Goal: Task Accomplishment & Management: Manage account settings

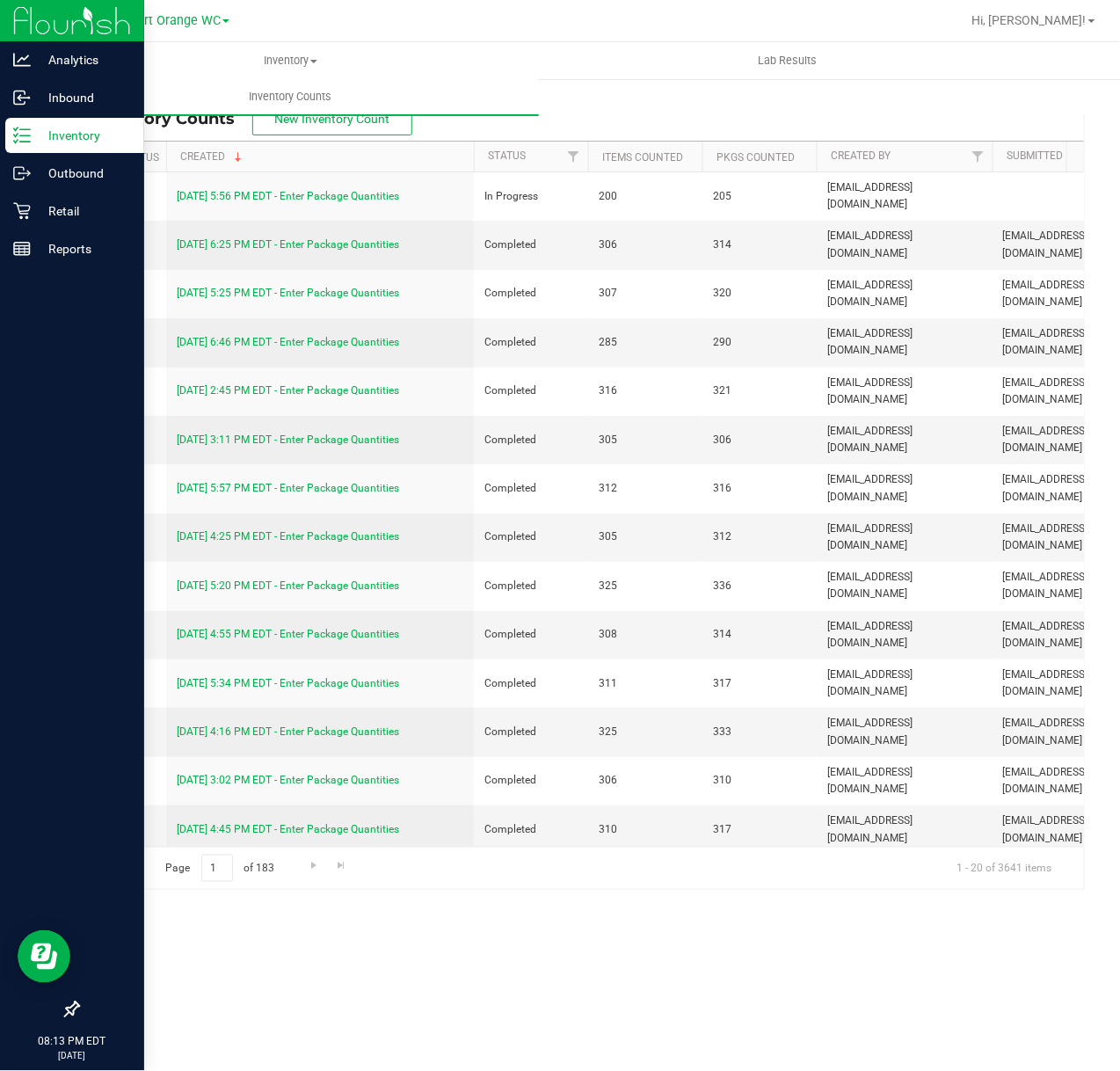
click at [31, 128] on p "Inventory" at bounding box center [84, 135] width 106 height 21
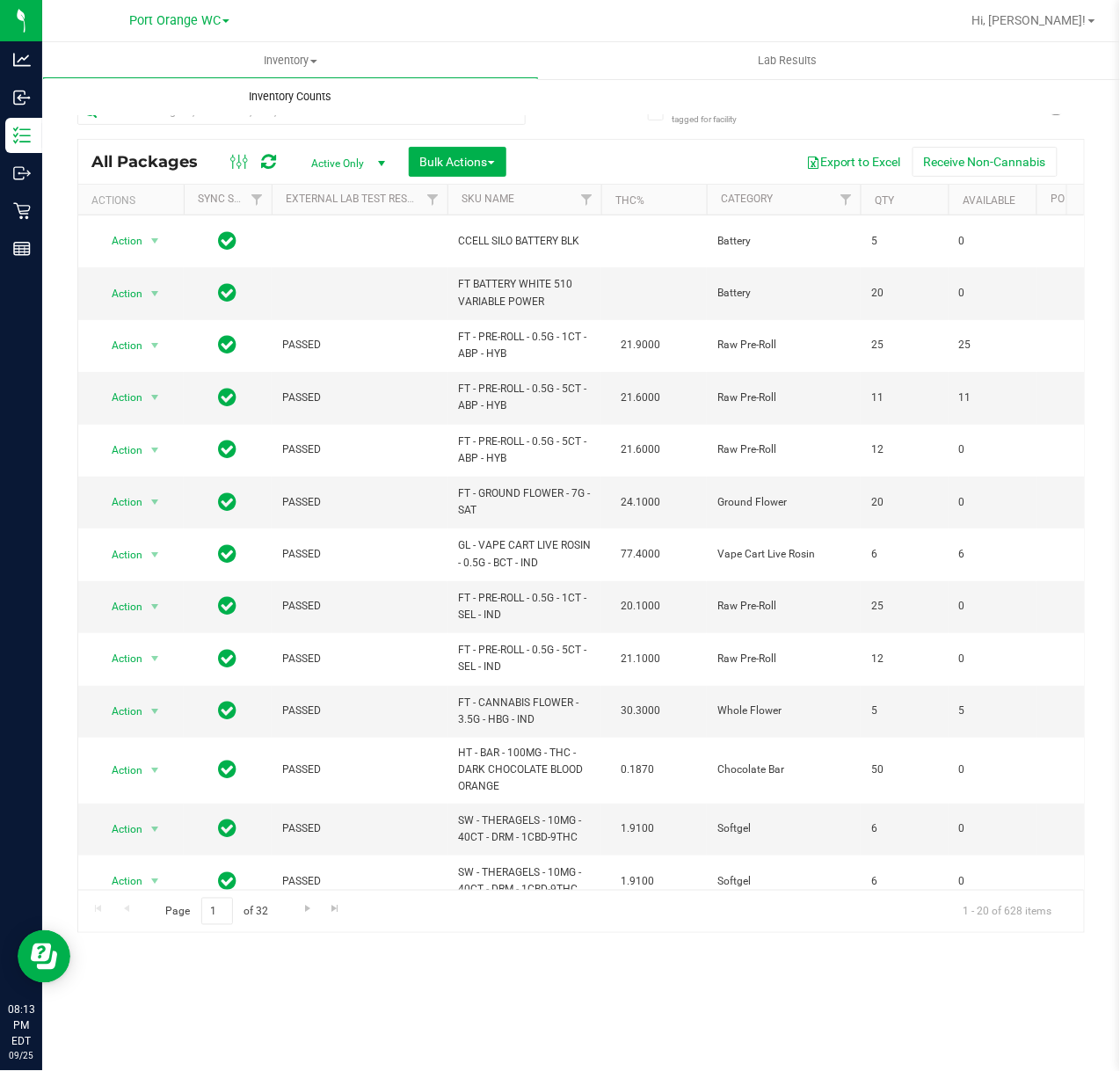
click at [377, 112] on uib-tab-heading "Inventory Counts" at bounding box center [290, 96] width 497 height 37
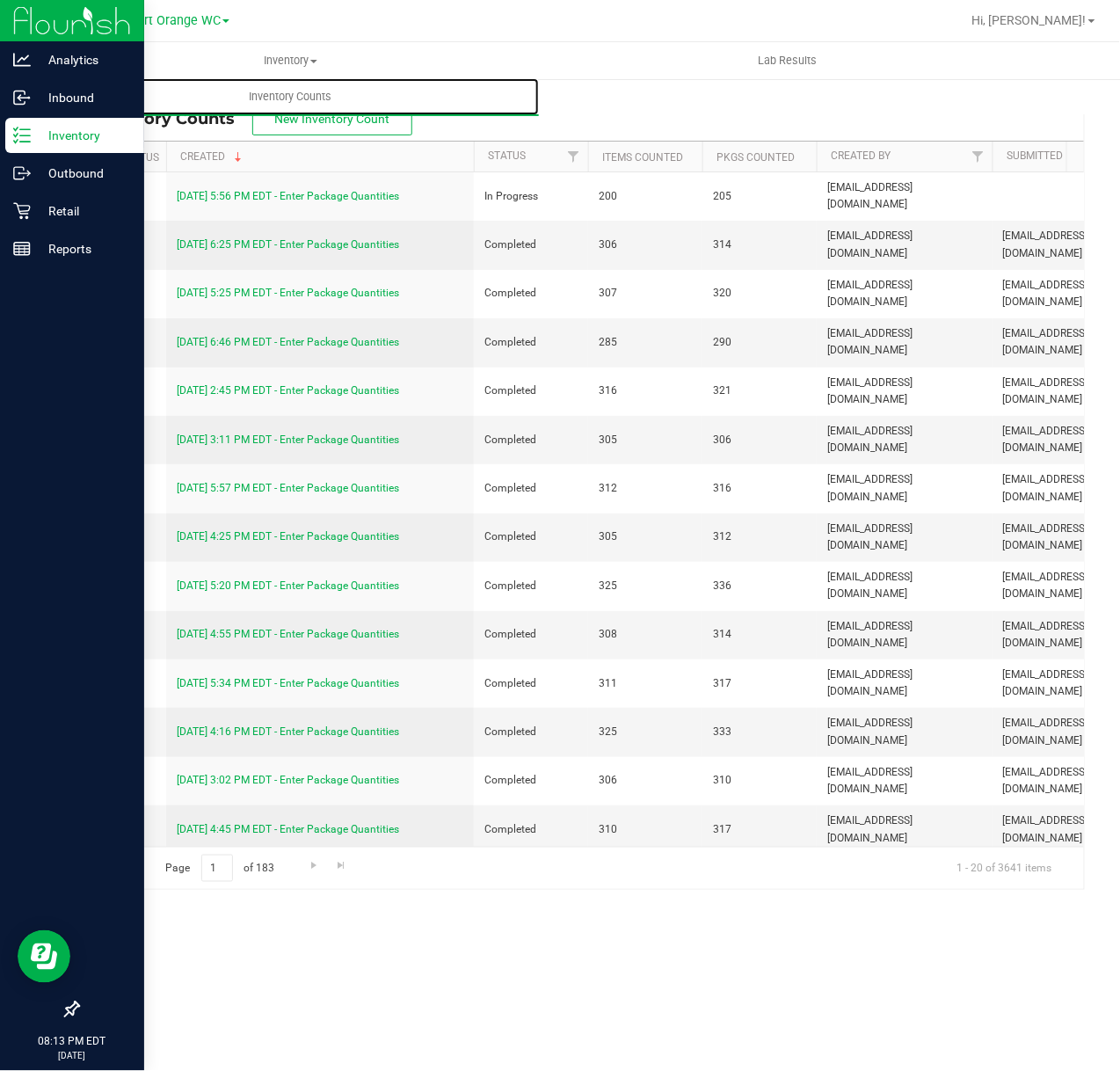
click at [15, 135] on icon at bounding box center [22, 135] width 18 height 18
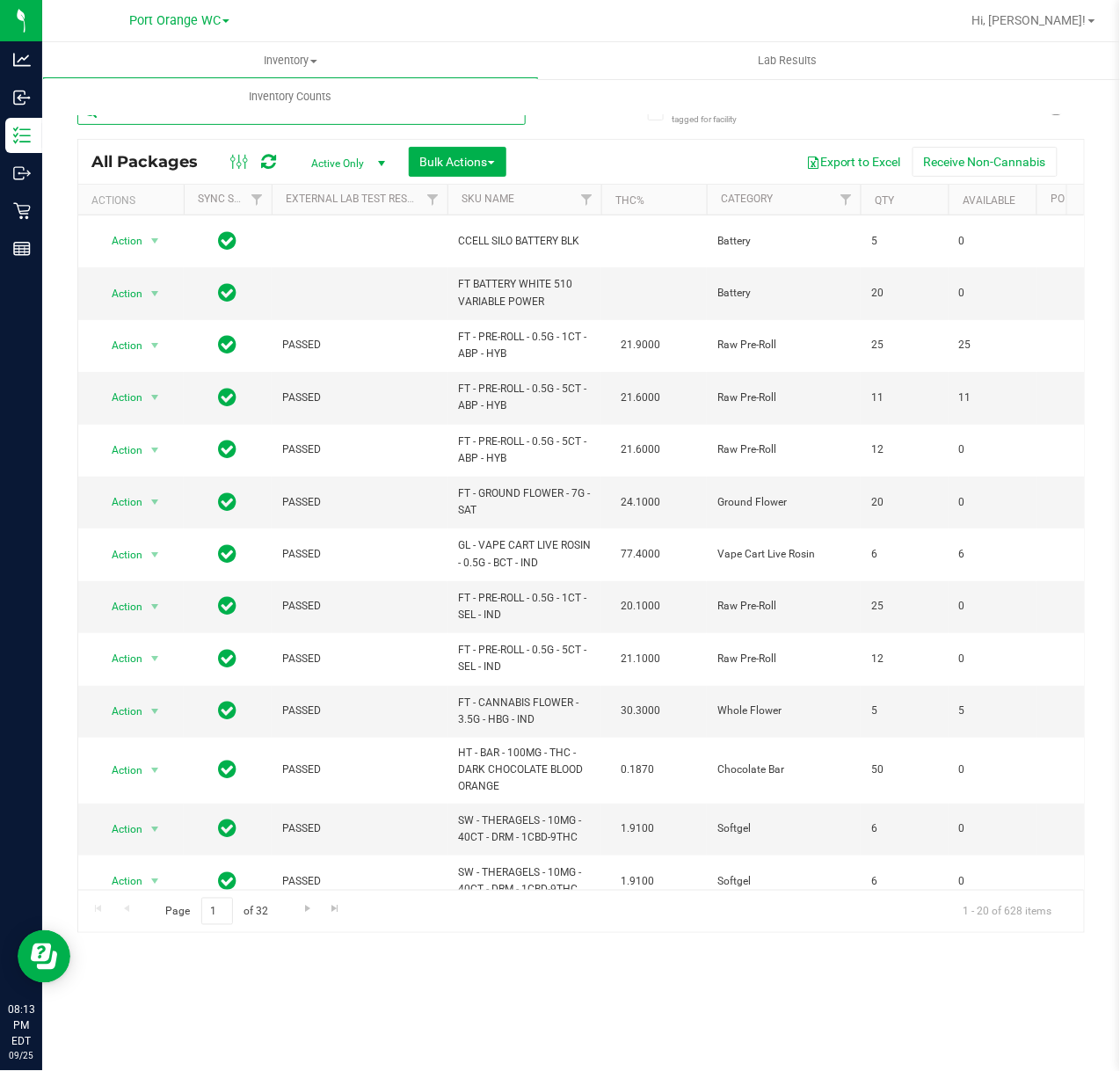
click at [238, 120] on input "text" at bounding box center [302, 111] width 449 height 26
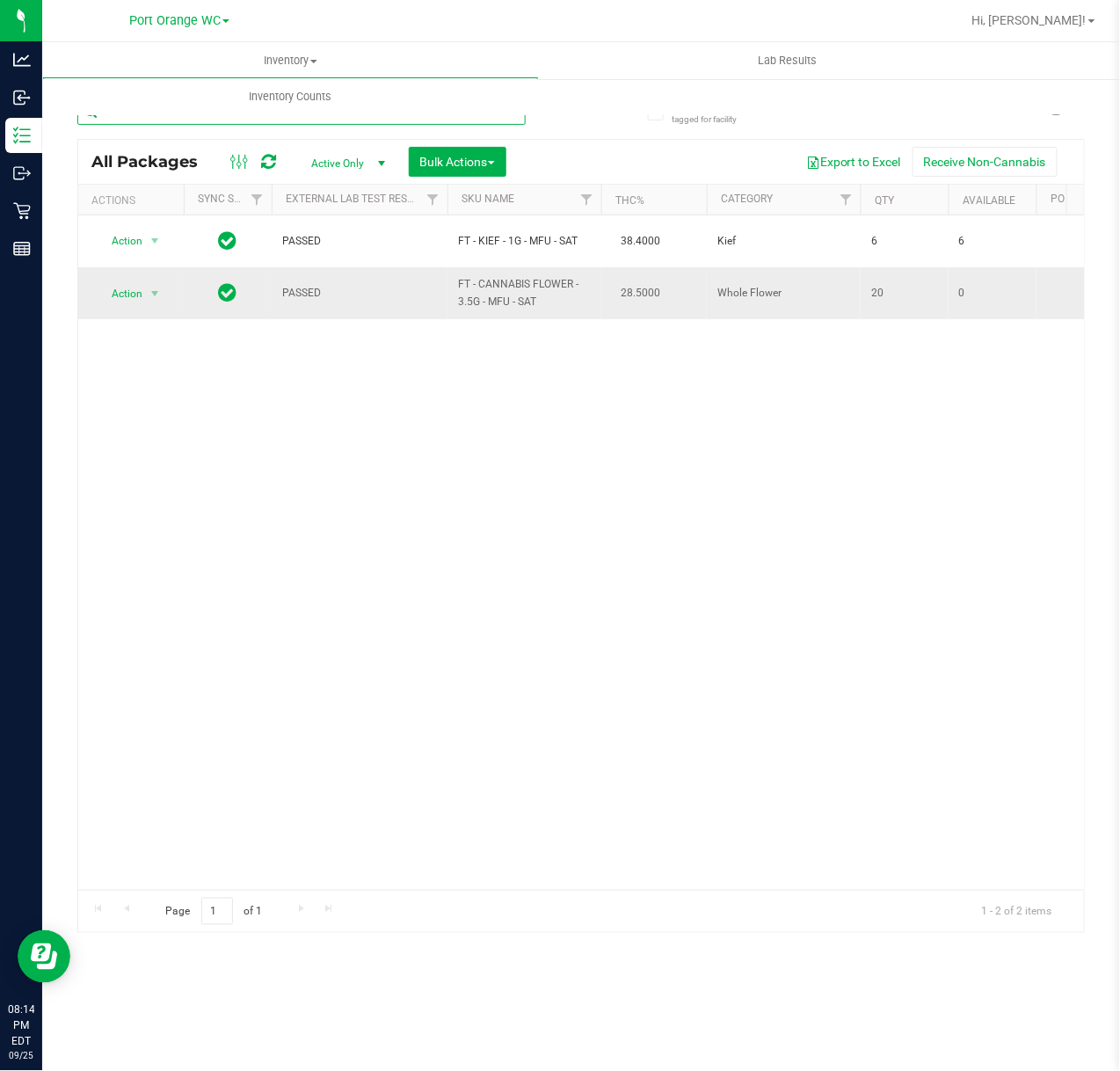
type input "mule fuel"
click at [124, 290] on span "Action" at bounding box center [120, 293] width 47 height 25
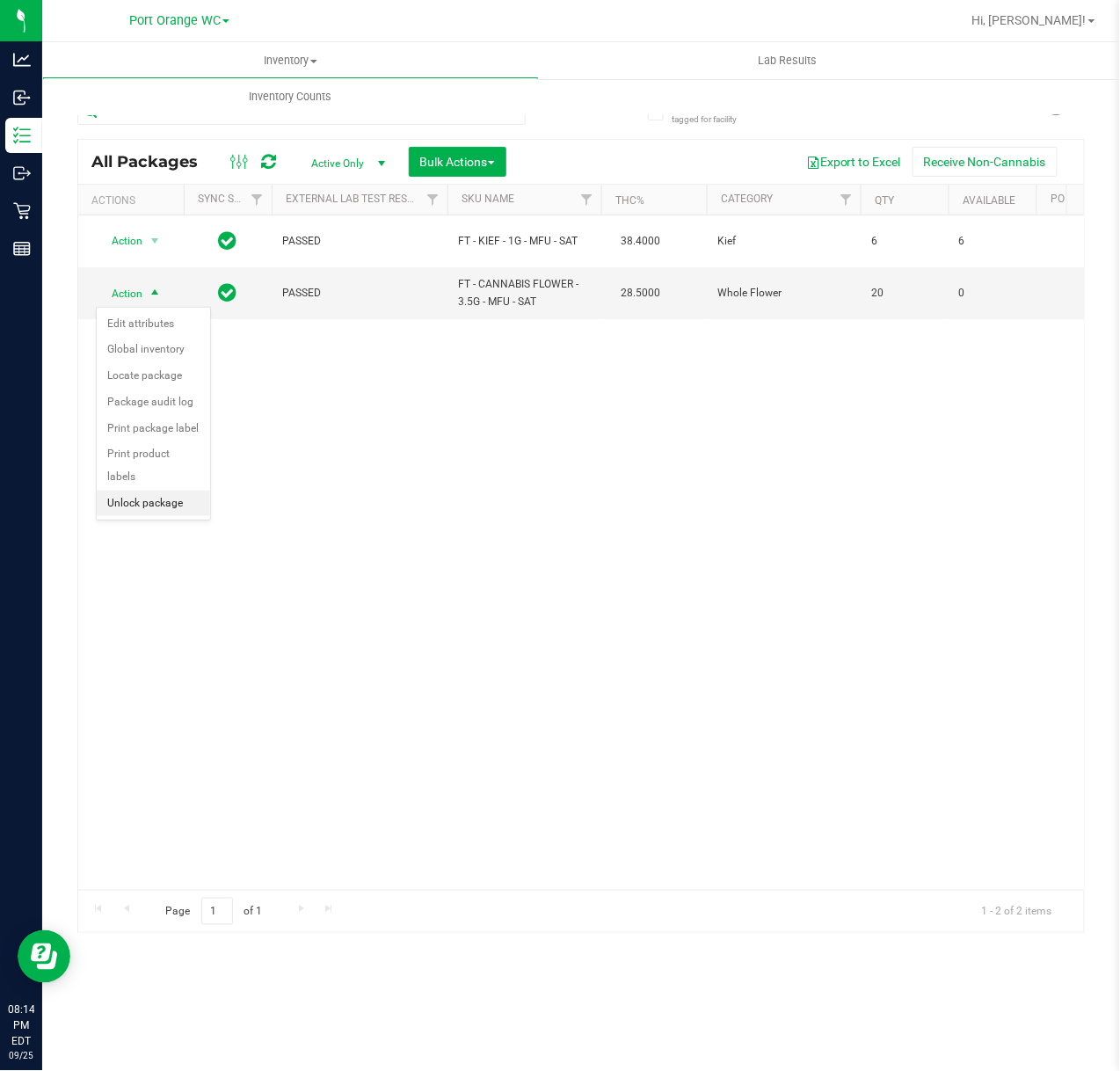
click at [151, 514] on li "Unlock package" at bounding box center [154, 503] width 113 height 26
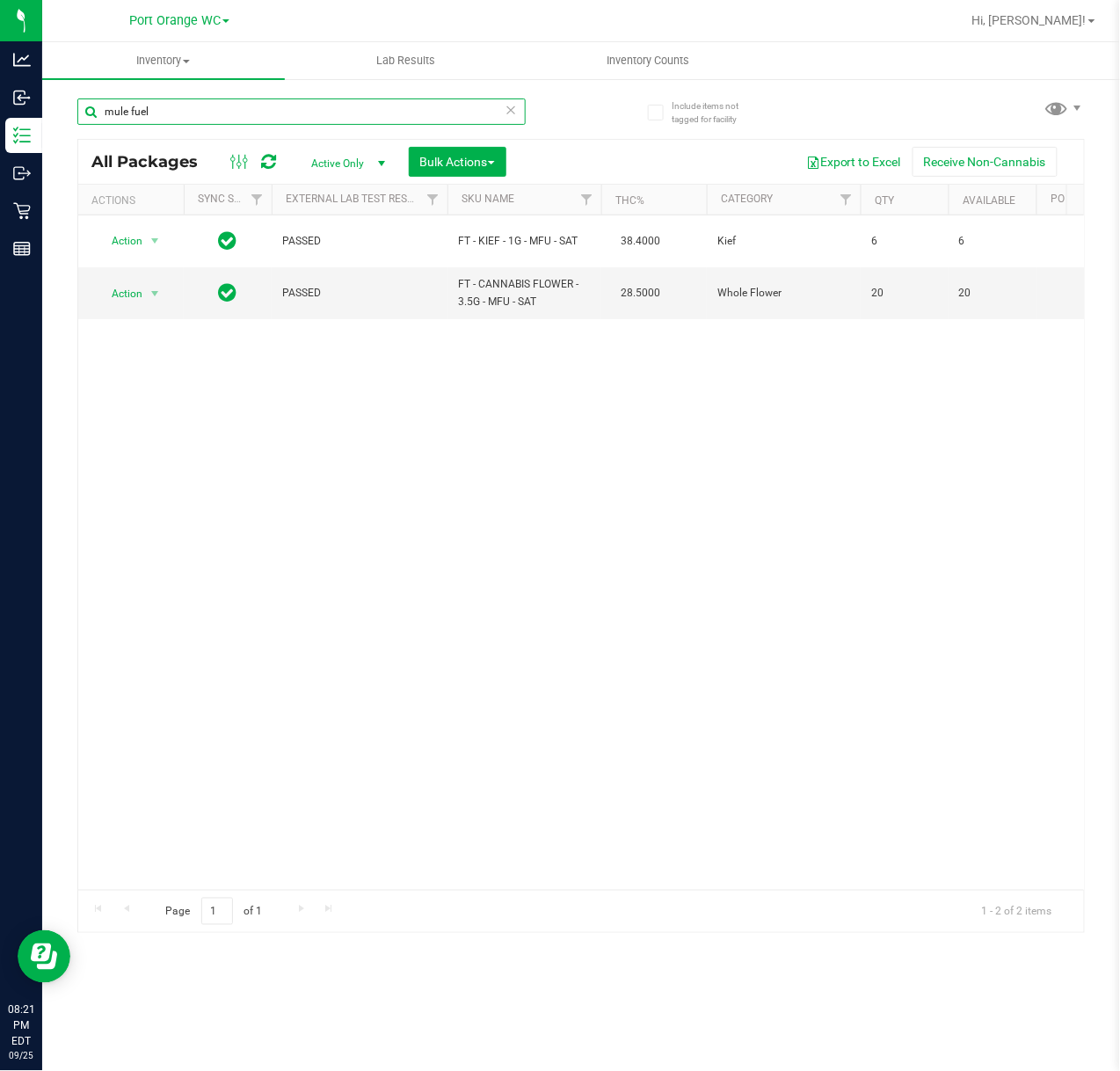
click at [368, 112] on input "mule fuel" at bounding box center [302, 111] width 449 height 26
type input "m"
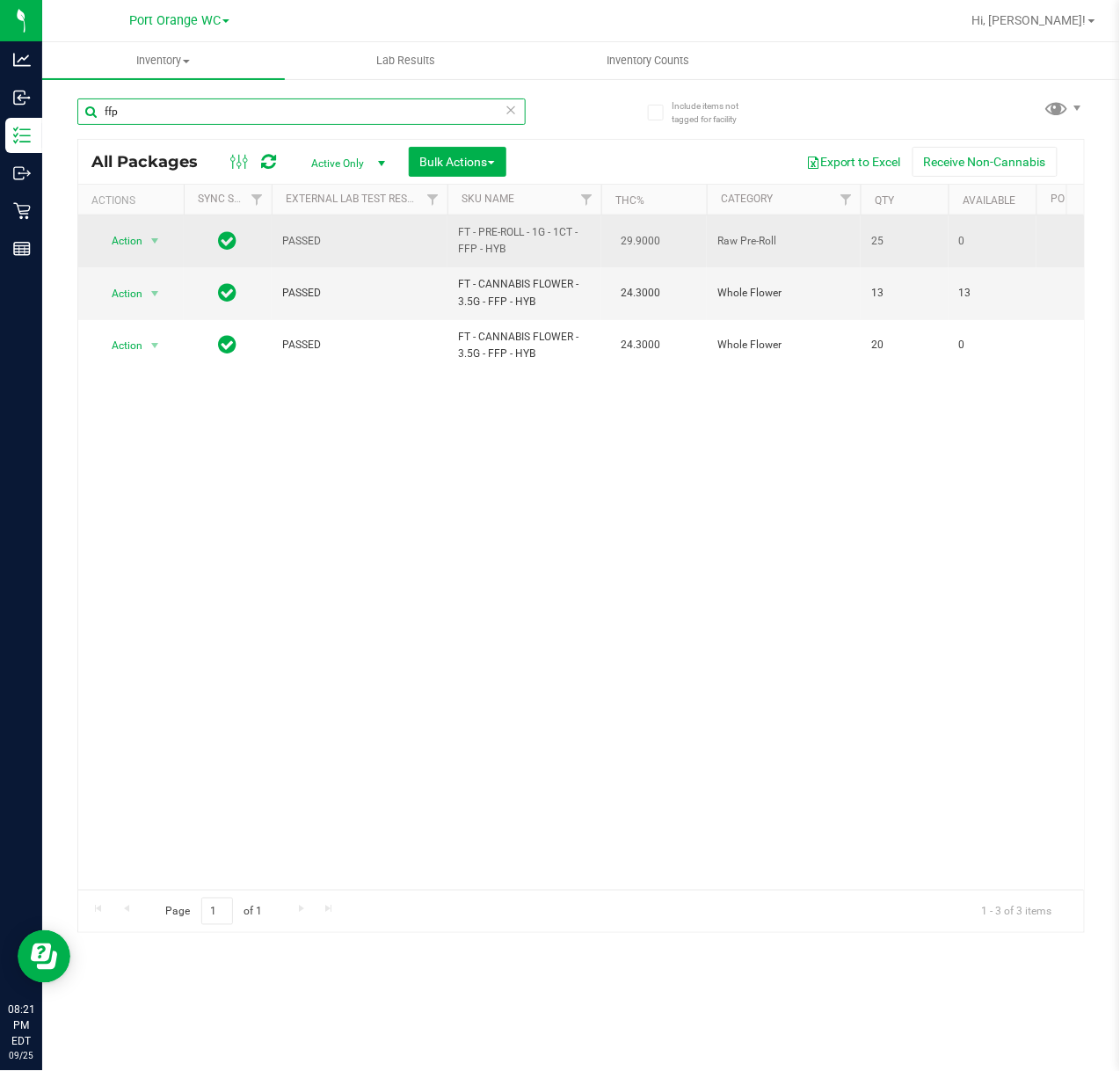
type input "ffp"
click at [131, 243] on span "Action" at bounding box center [120, 240] width 47 height 25
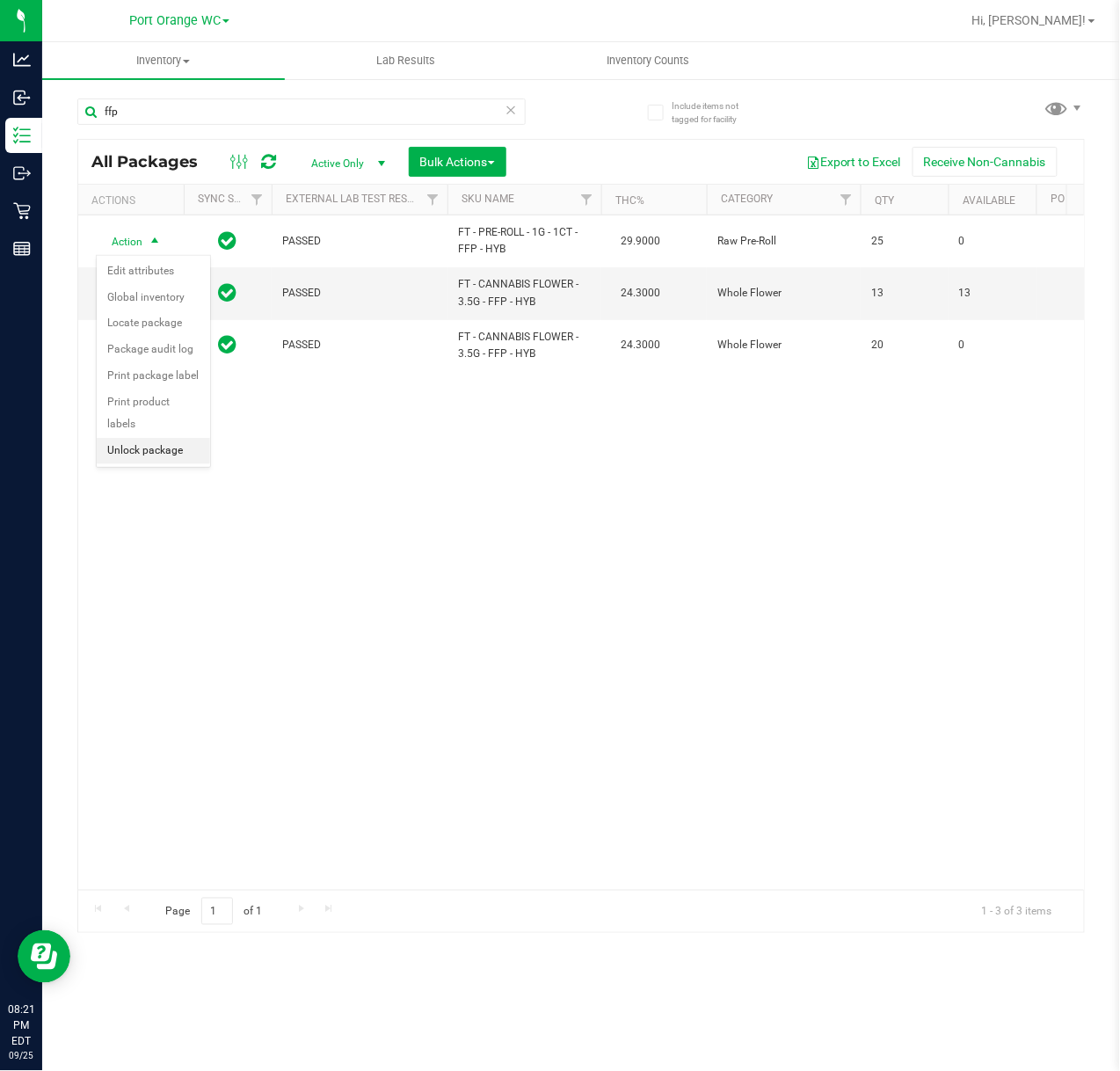
click at [131, 451] on li "Unlock package" at bounding box center [154, 451] width 113 height 26
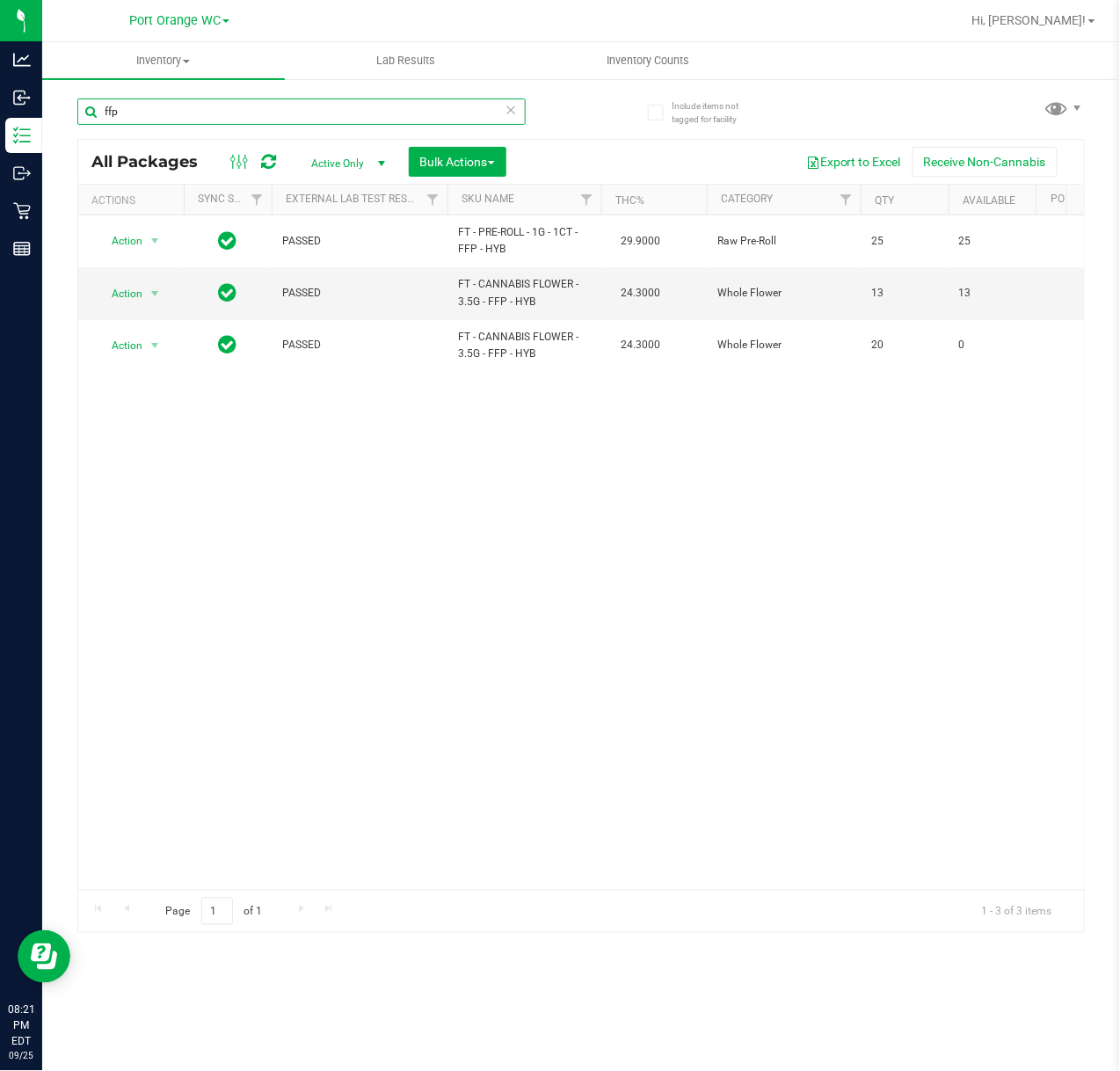
click at [360, 110] on input "ffp" at bounding box center [302, 111] width 449 height 26
type input "f"
type input "2282062572812571"
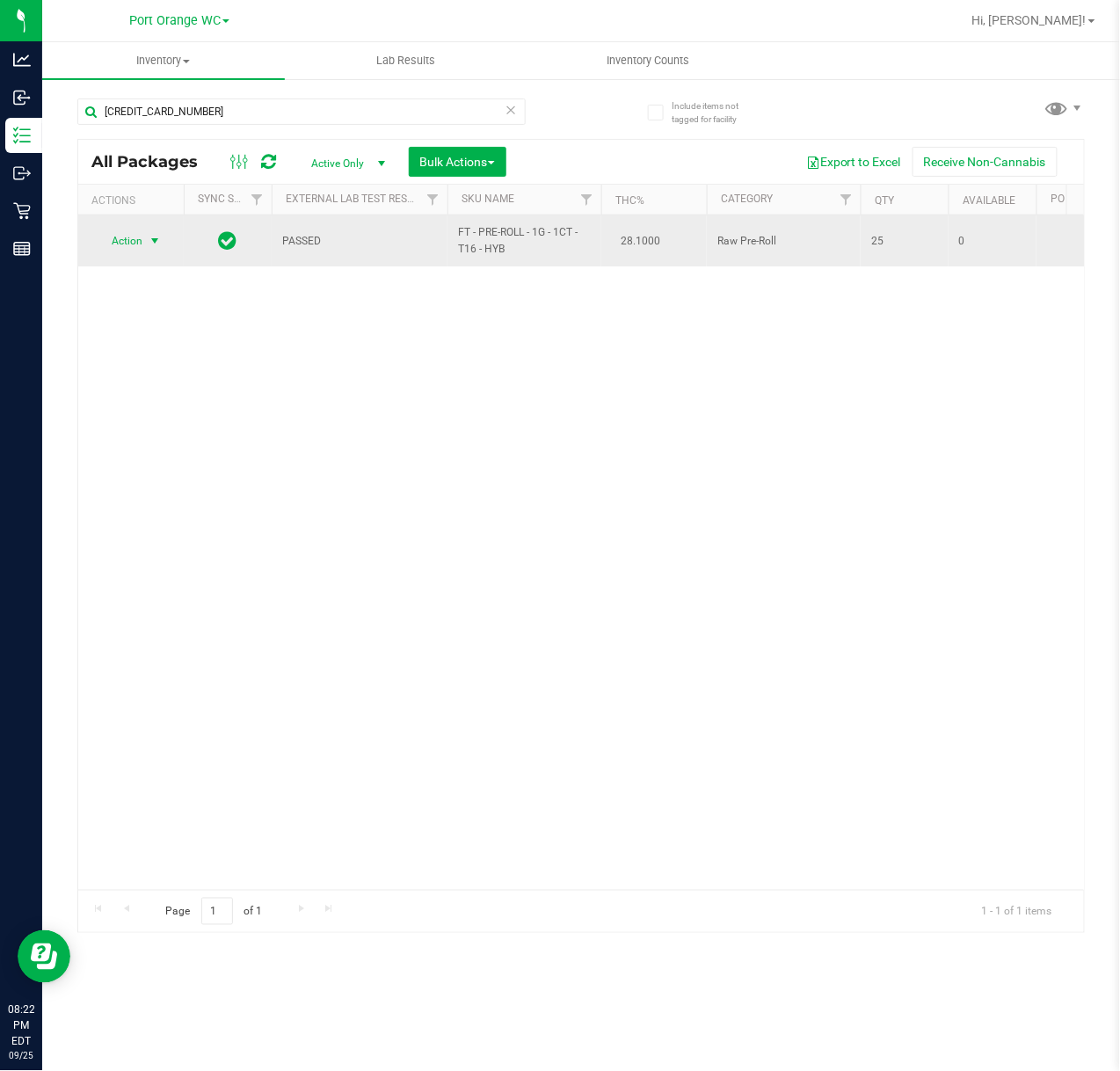
click at [152, 244] on span "select" at bounding box center [155, 240] width 14 height 14
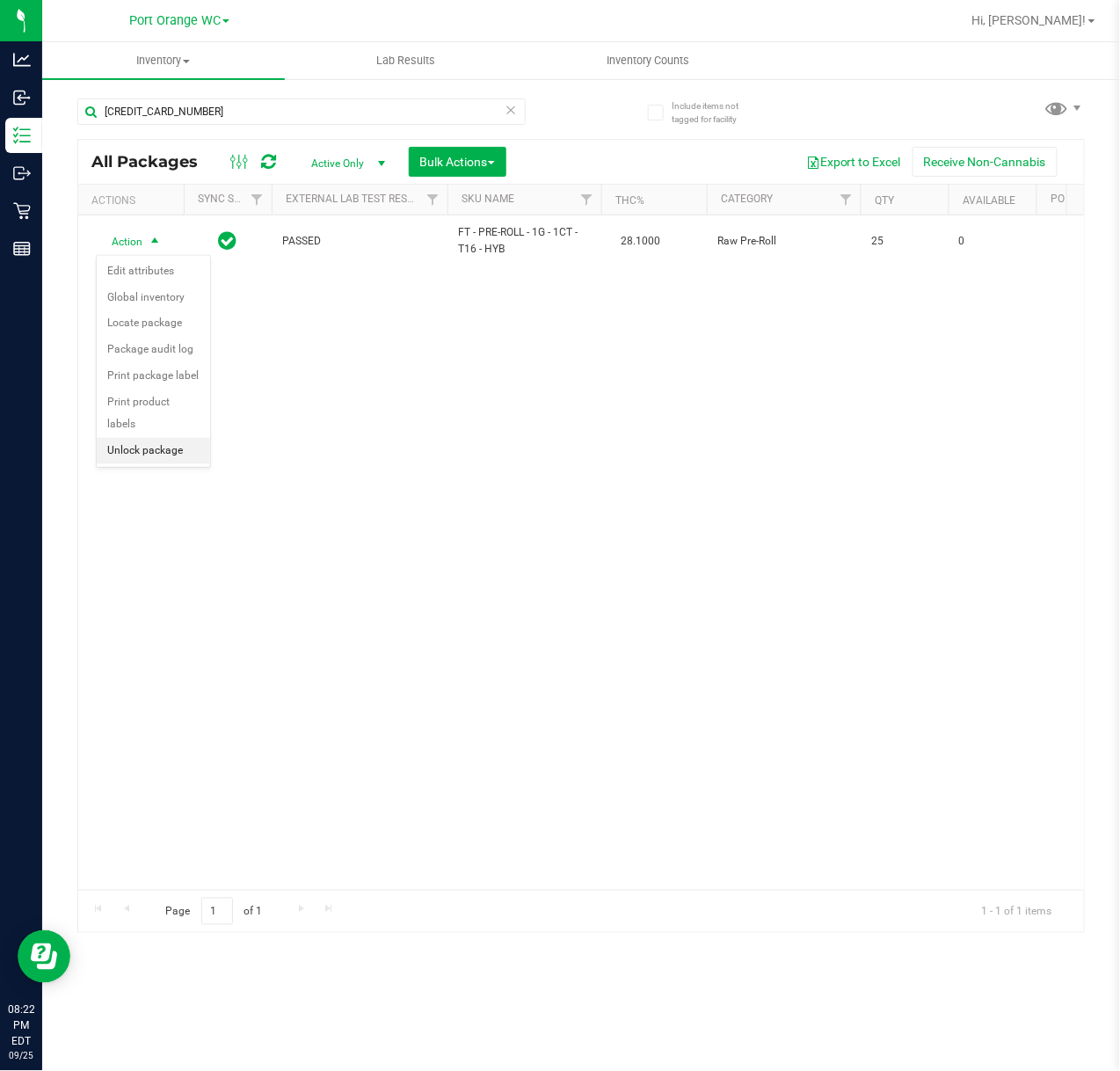
click at [162, 457] on li "Unlock package" at bounding box center [154, 451] width 113 height 26
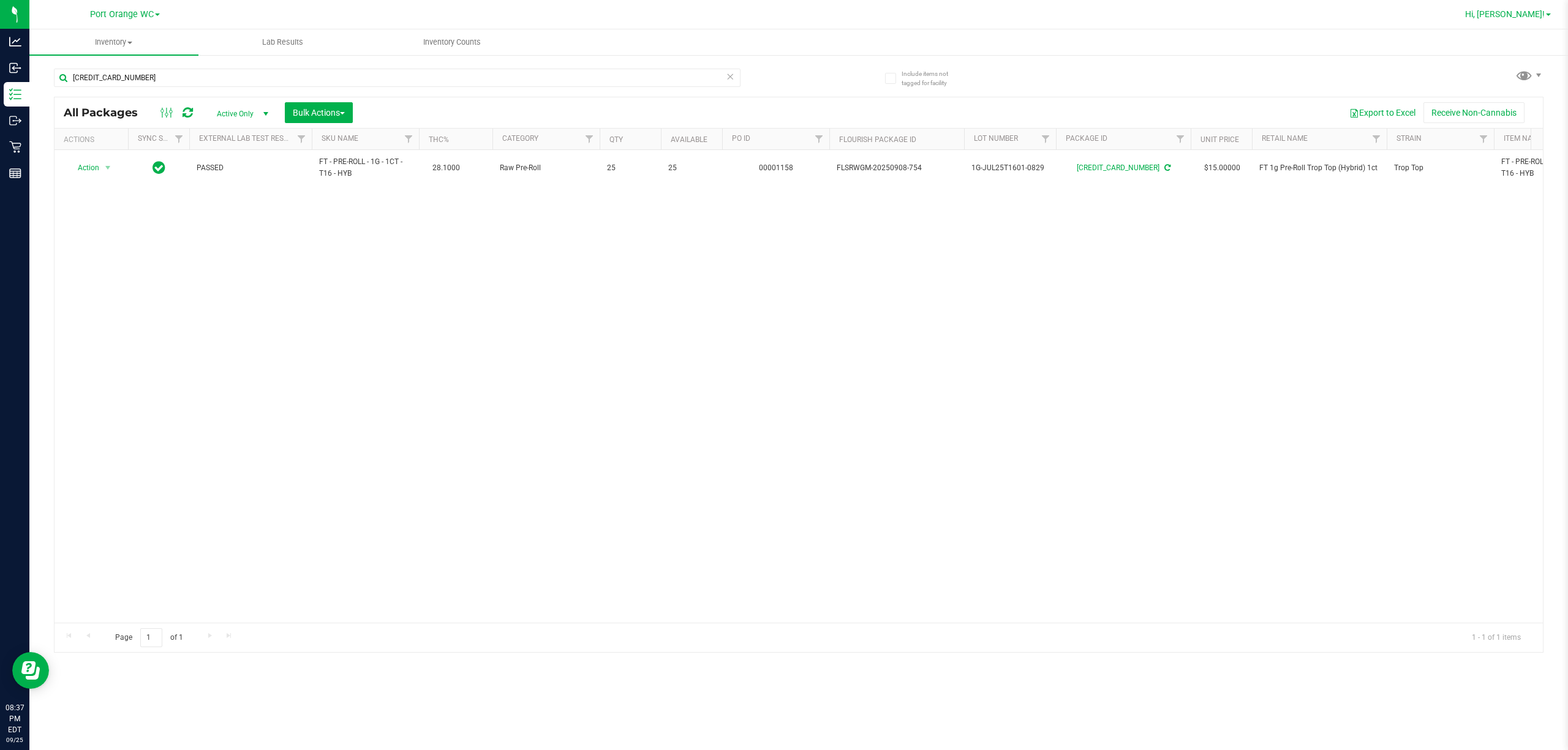
click at [780, 14] on span "Hi, [PERSON_NAME]!" at bounding box center [1505, 14] width 79 height 10
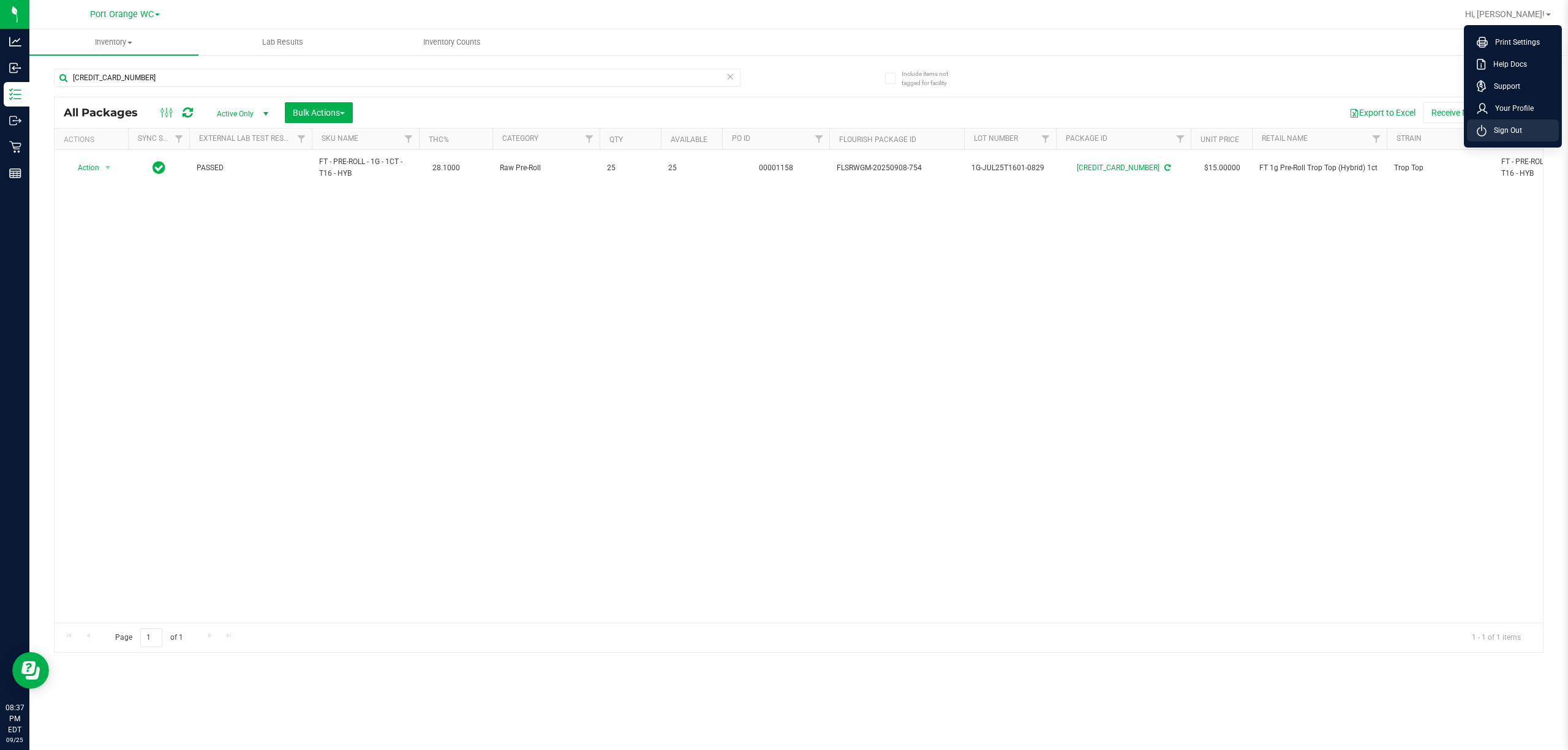
click at [780, 139] on li "Sign Out" at bounding box center [1513, 131] width 92 height 22
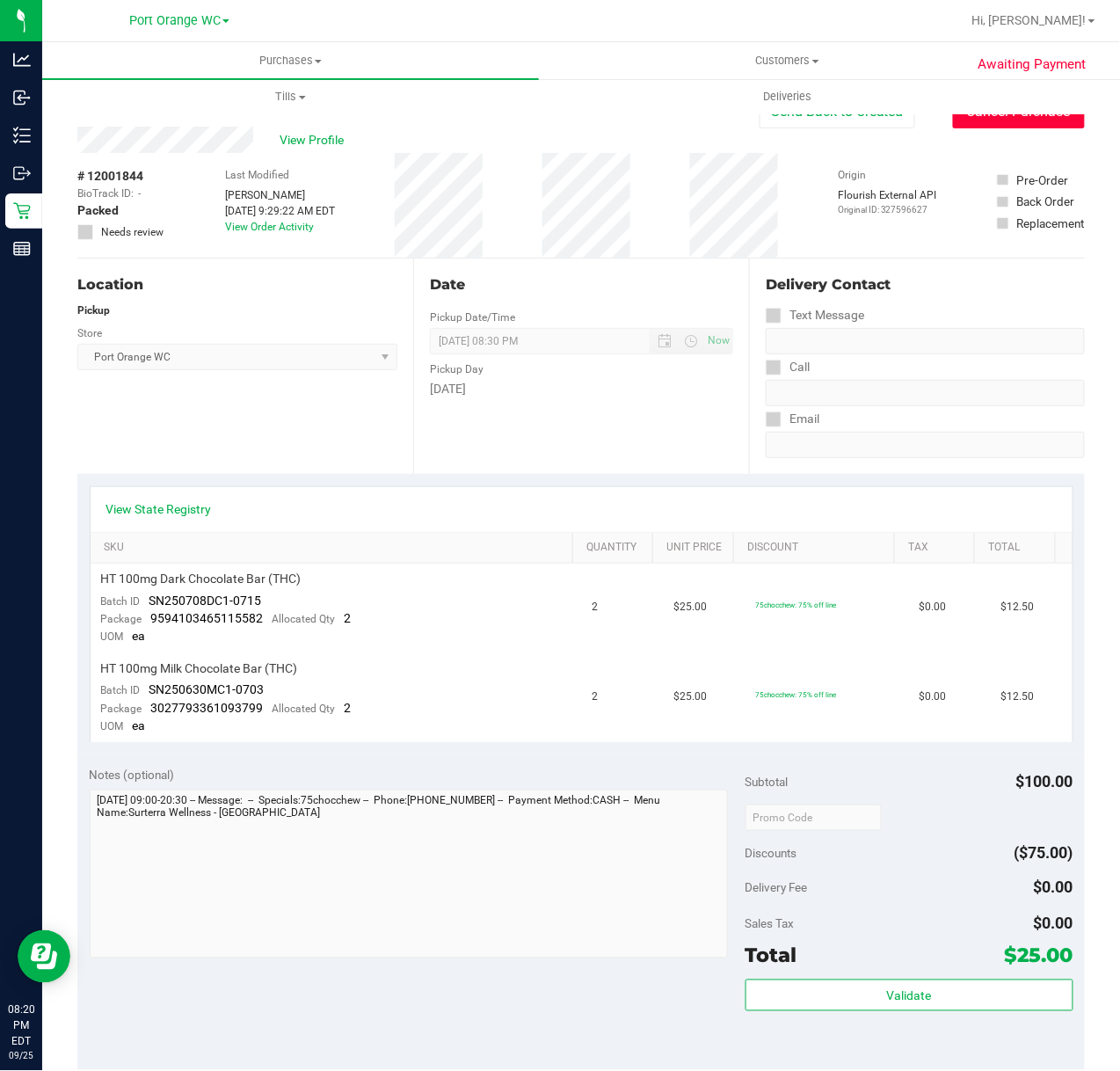
click at [1003, 121] on button "Cancel Purchase" at bounding box center [1019, 111] width 132 height 33
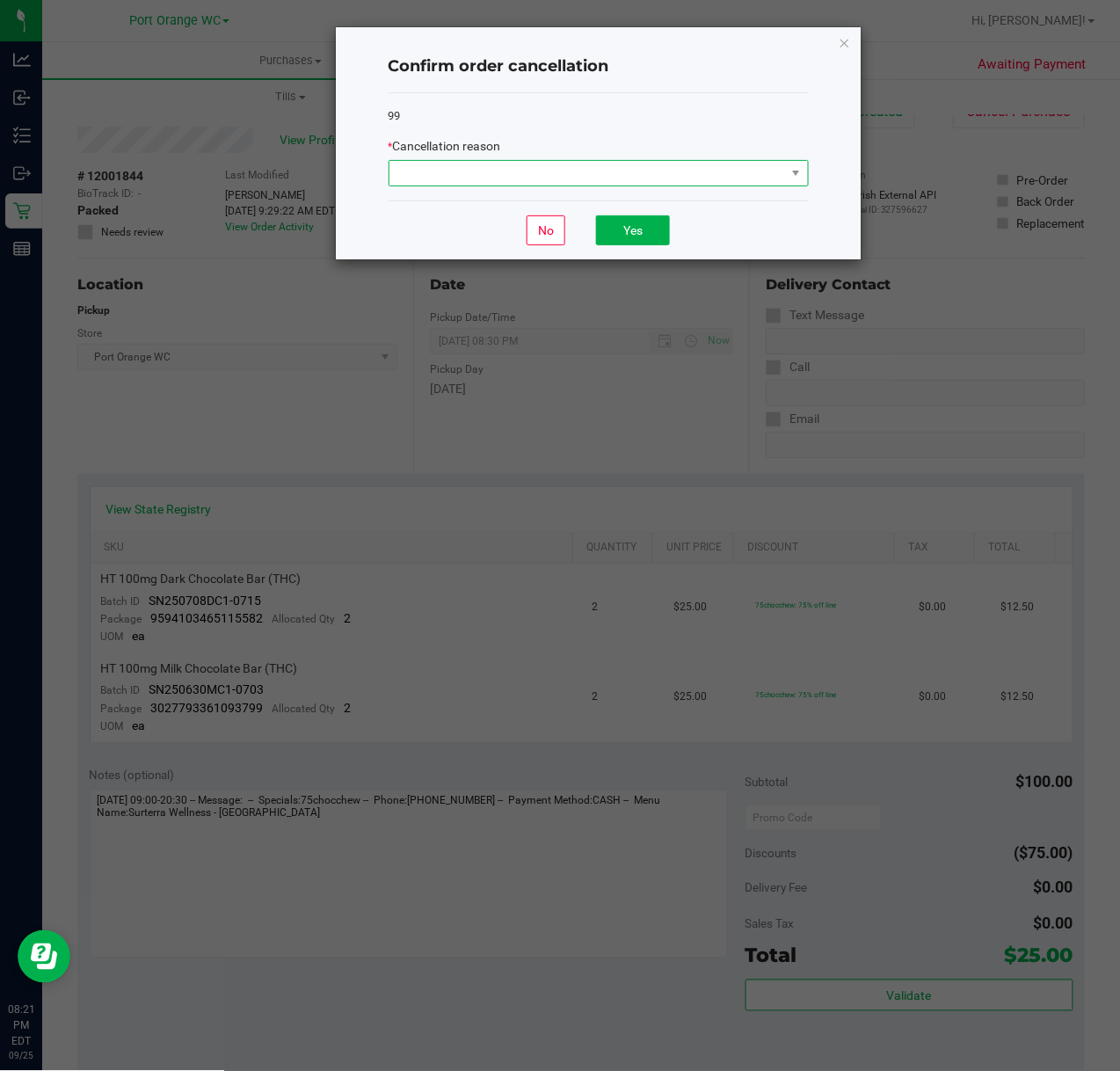
click at [617, 163] on span at bounding box center [587, 173] width 397 height 25
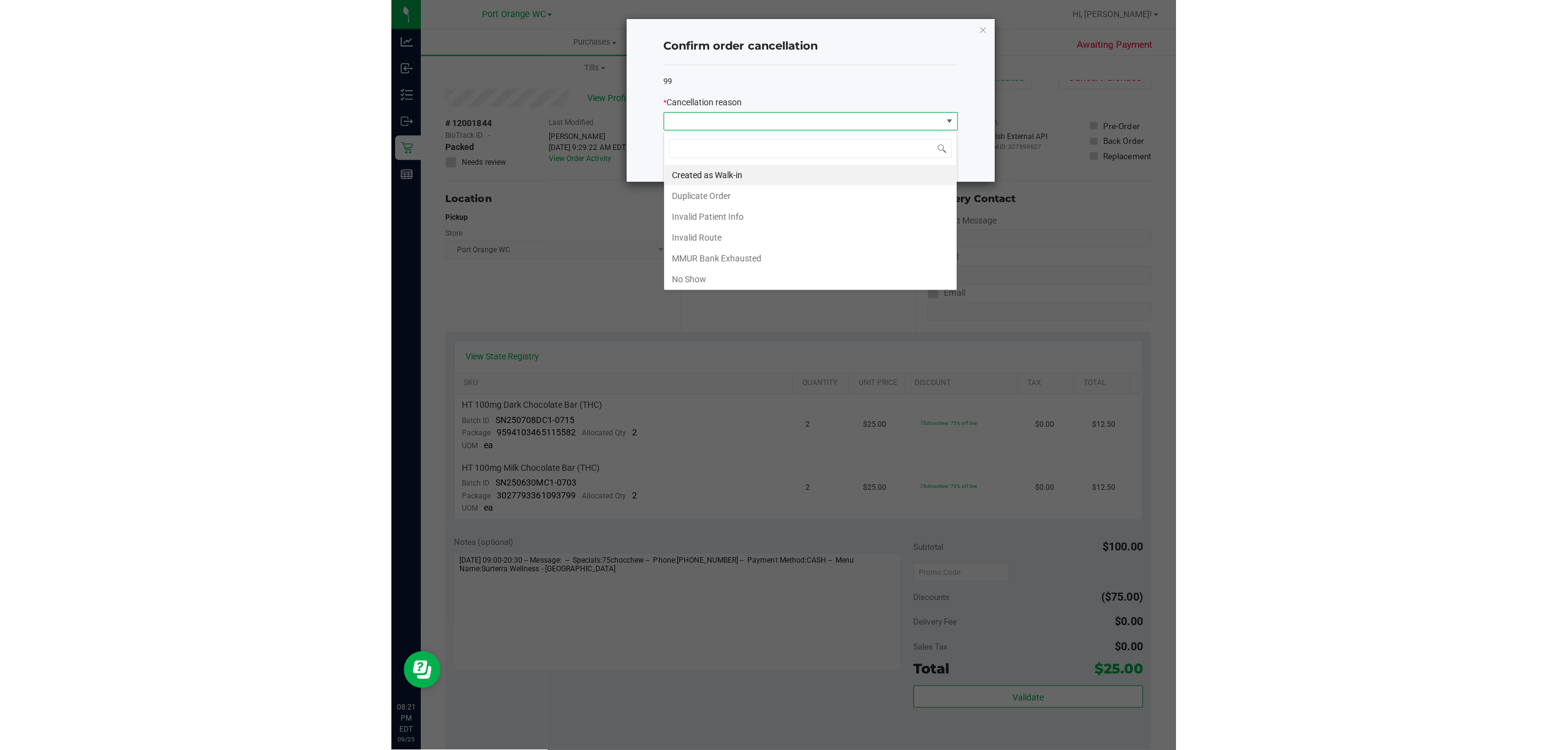
scroll to position [18, 292]
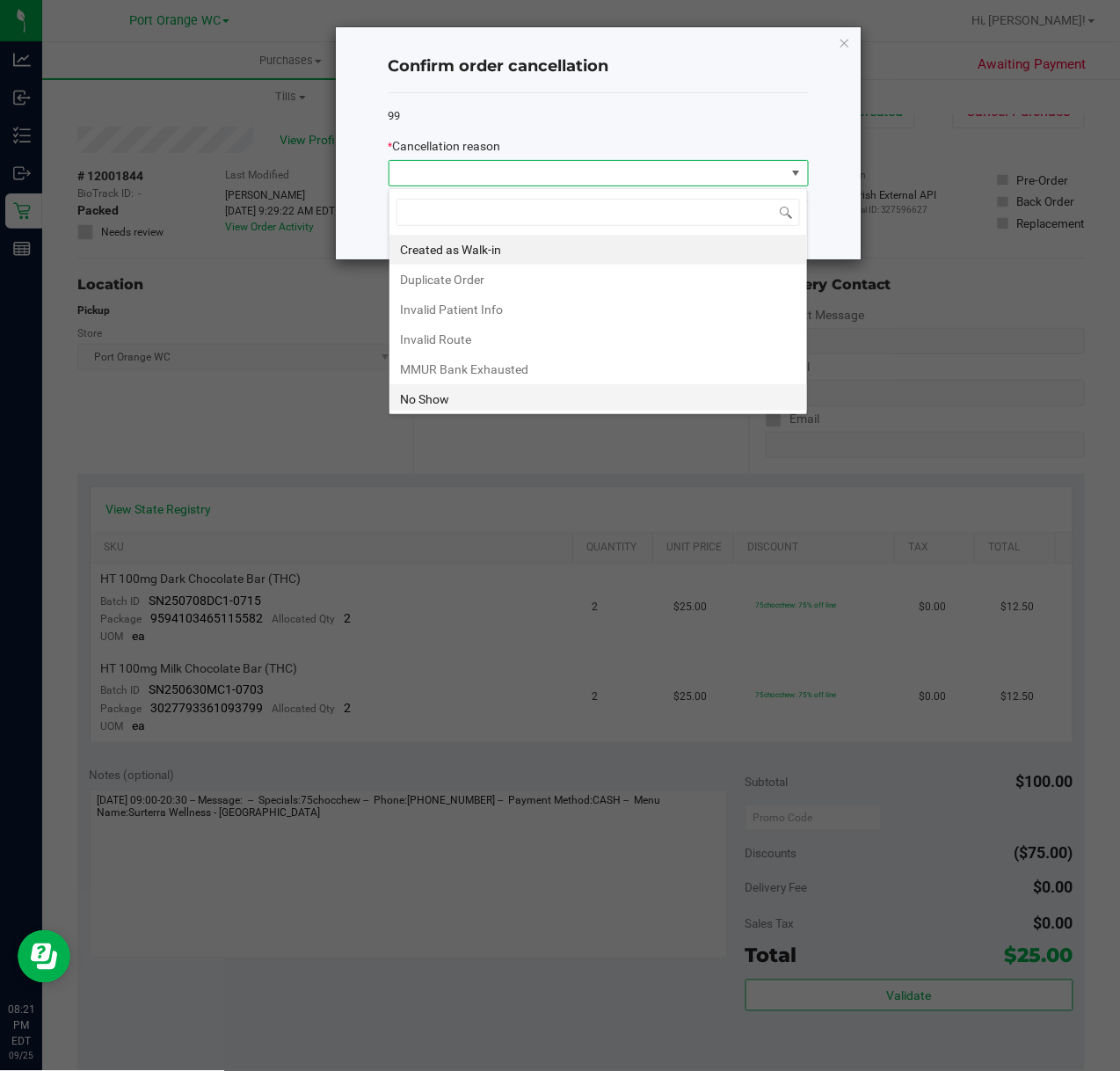
click at [445, 404] on li "No Show" at bounding box center [598, 400] width 418 height 30
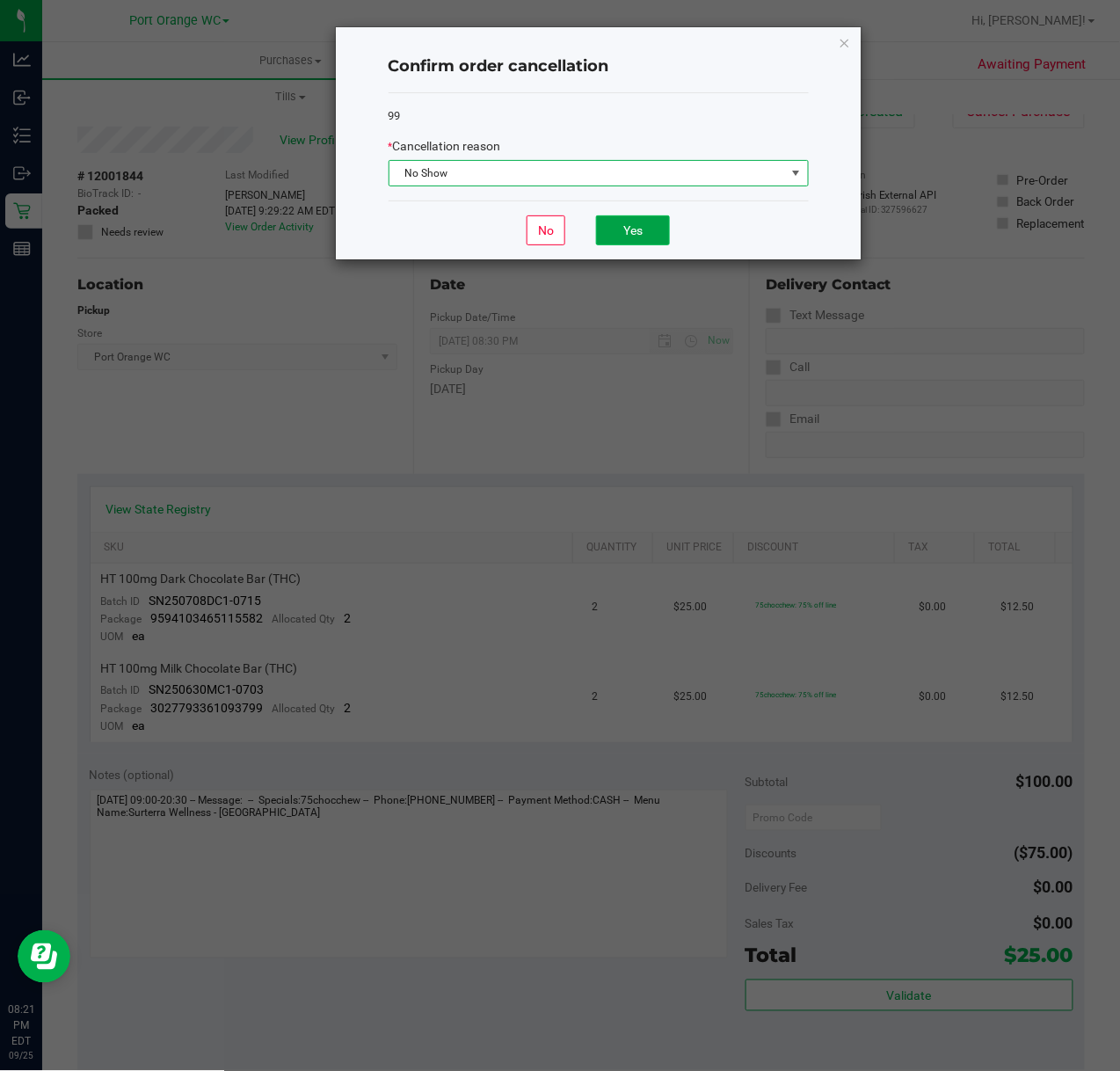
click at [642, 233] on button "Yes" at bounding box center [633, 230] width 74 height 30
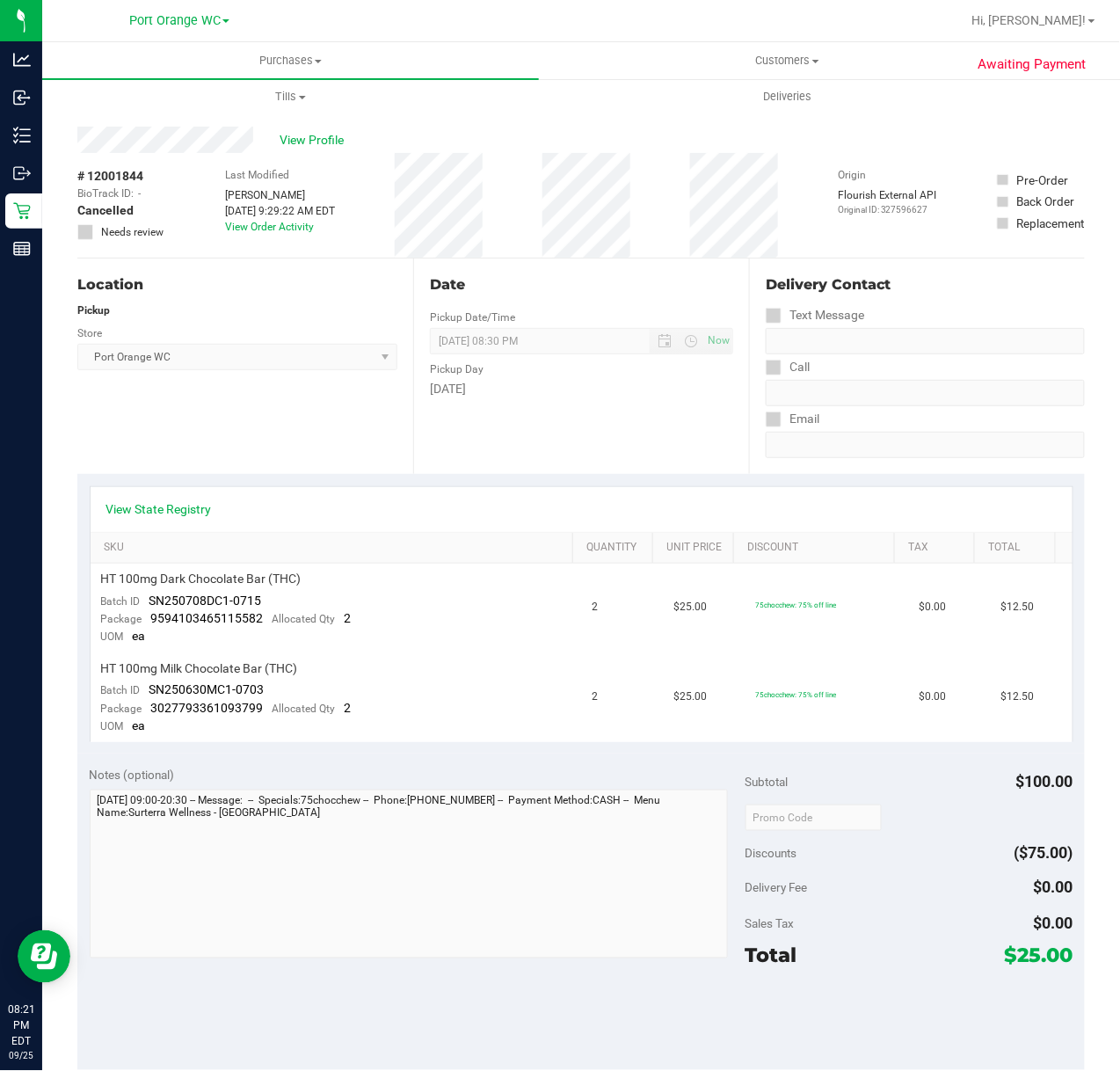
drag, startPoint x: 592, startPoint y: 355, endPoint x: 663, endPoint y: 299, distance: 90.4
click at [600, 348] on div "Date Pickup Date/Time [DATE] Now [DATE] 08:30 PM Now Pickup Day [DATE]" at bounding box center [581, 366] width 336 height 215
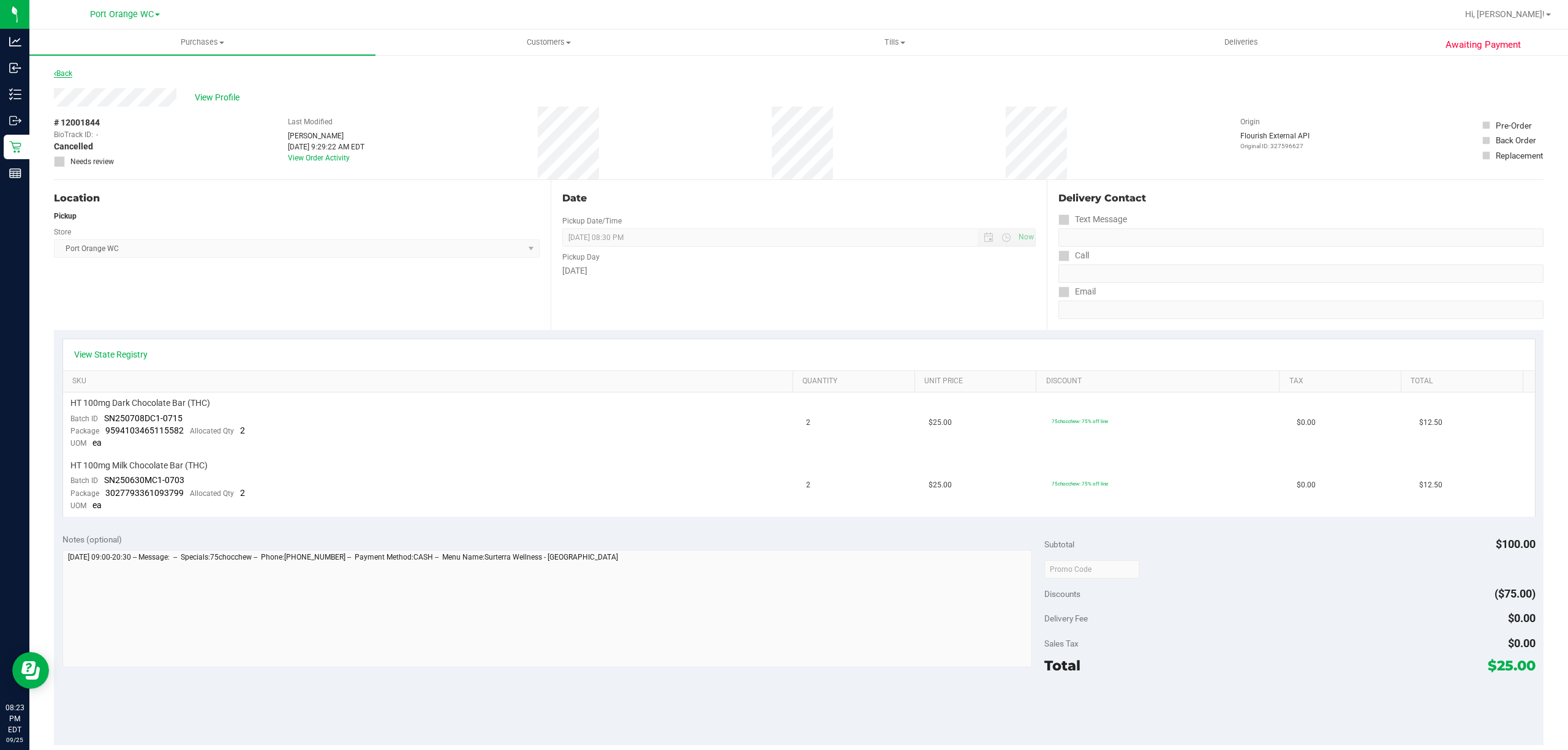
click at [68, 72] on link "Back" at bounding box center [63, 73] width 18 height 9
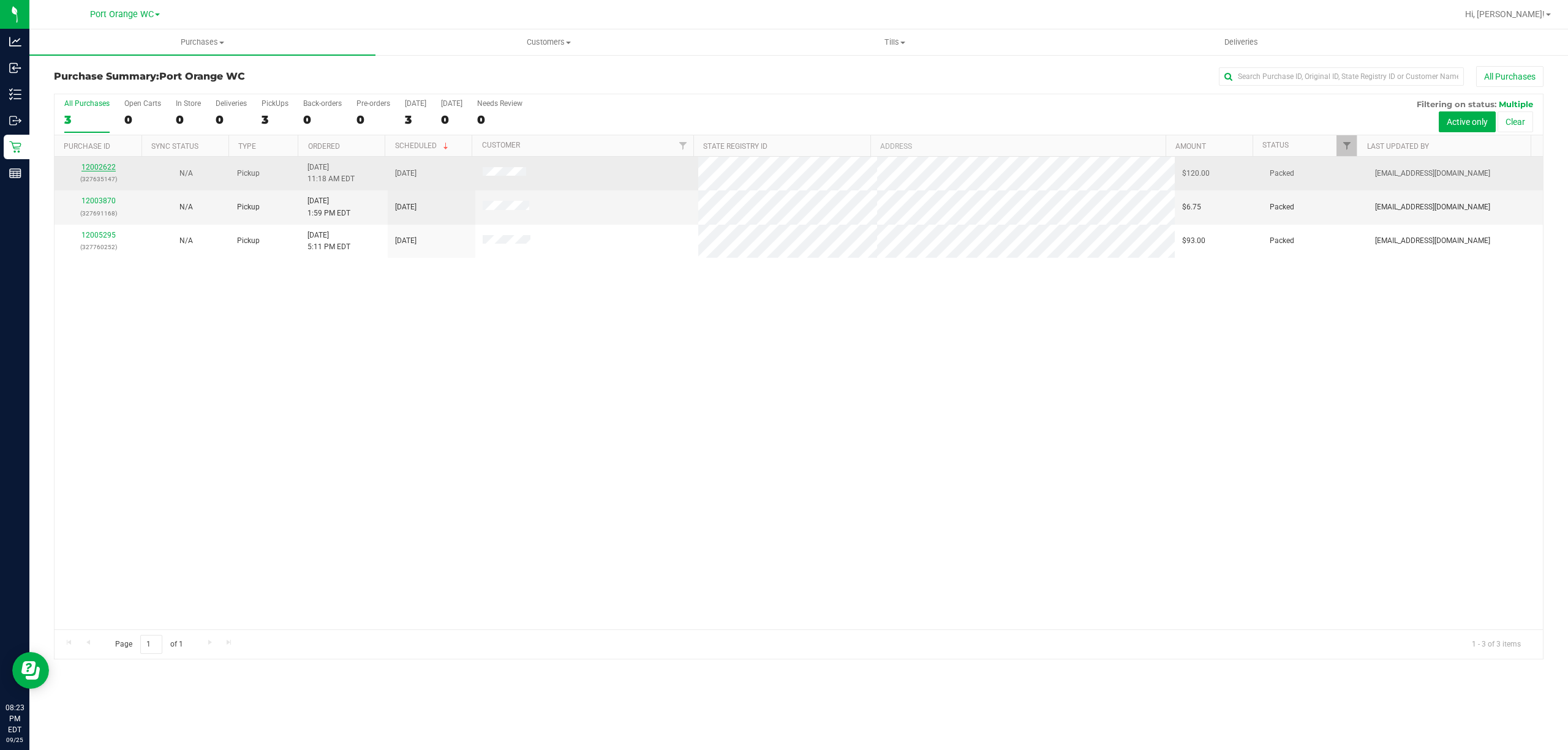
click at [102, 169] on link "12002622" at bounding box center [99, 167] width 34 height 9
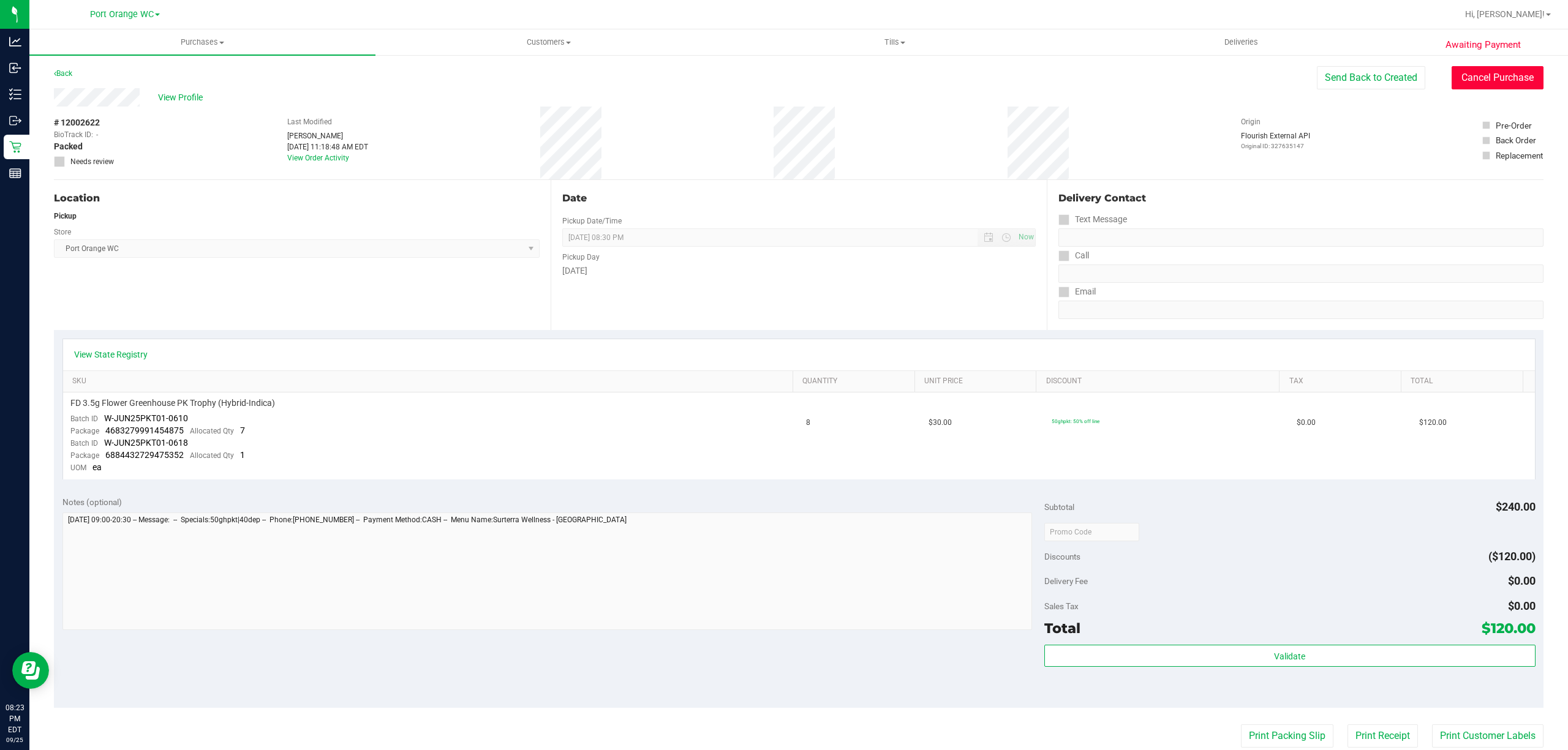
click at [780, 77] on button "Cancel Purchase" at bounding box center [1498, 77] width 92 height 23
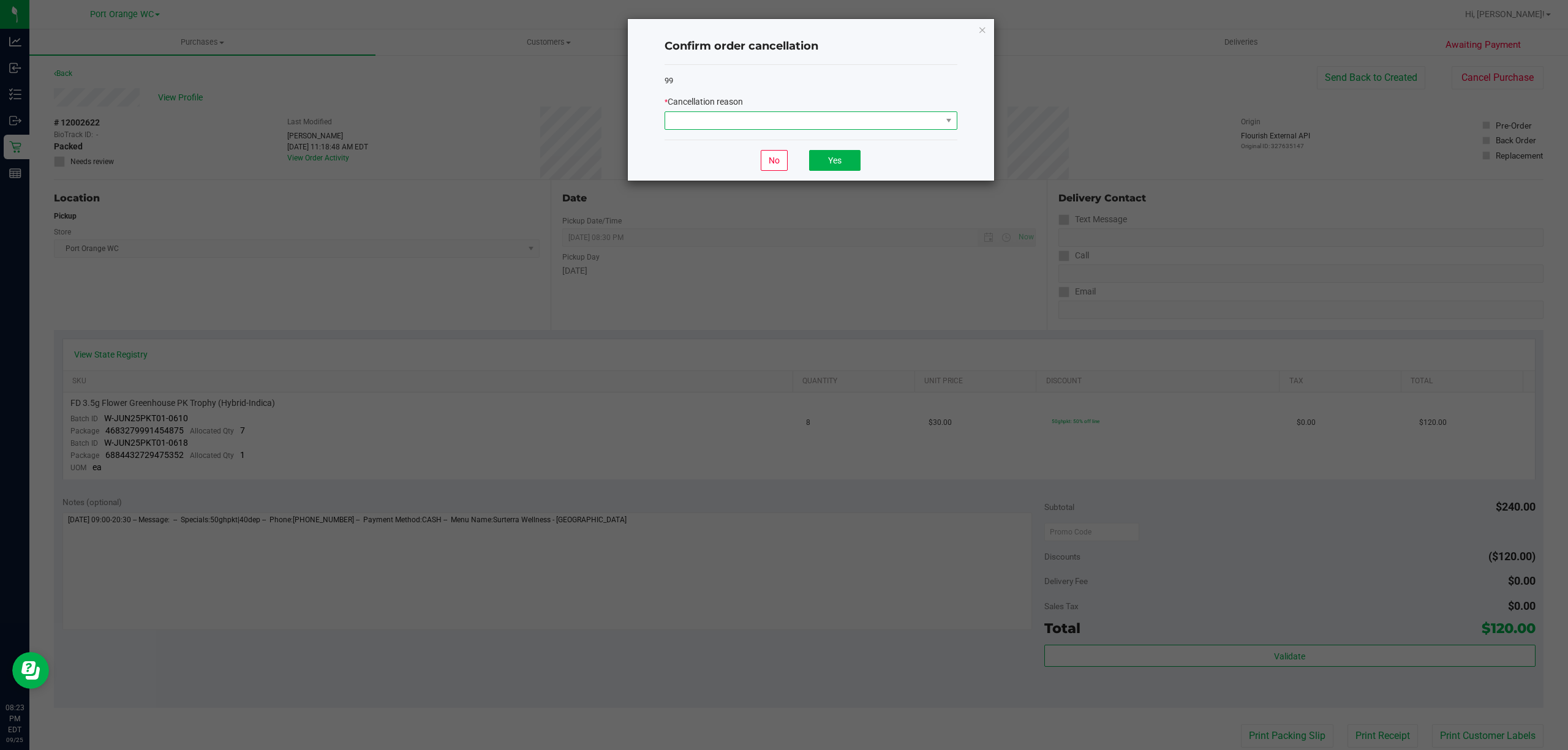
click at [780, 120] on span at bounding box center [803, 121] width 277 height 17
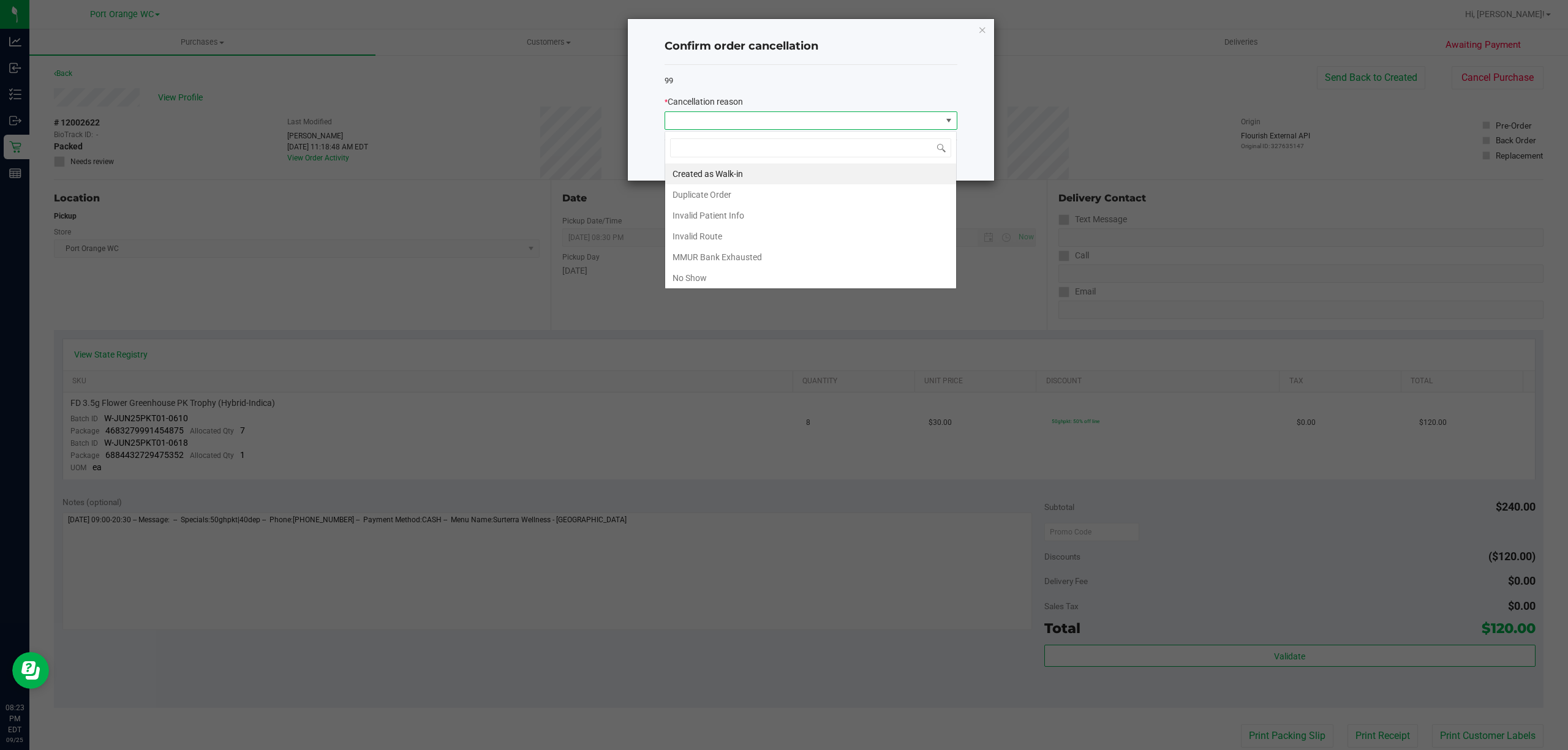
scroll to position [18, 292]
click at [696, 285] on li "No Show" at bounding box center [811, 278] width 291 height 21
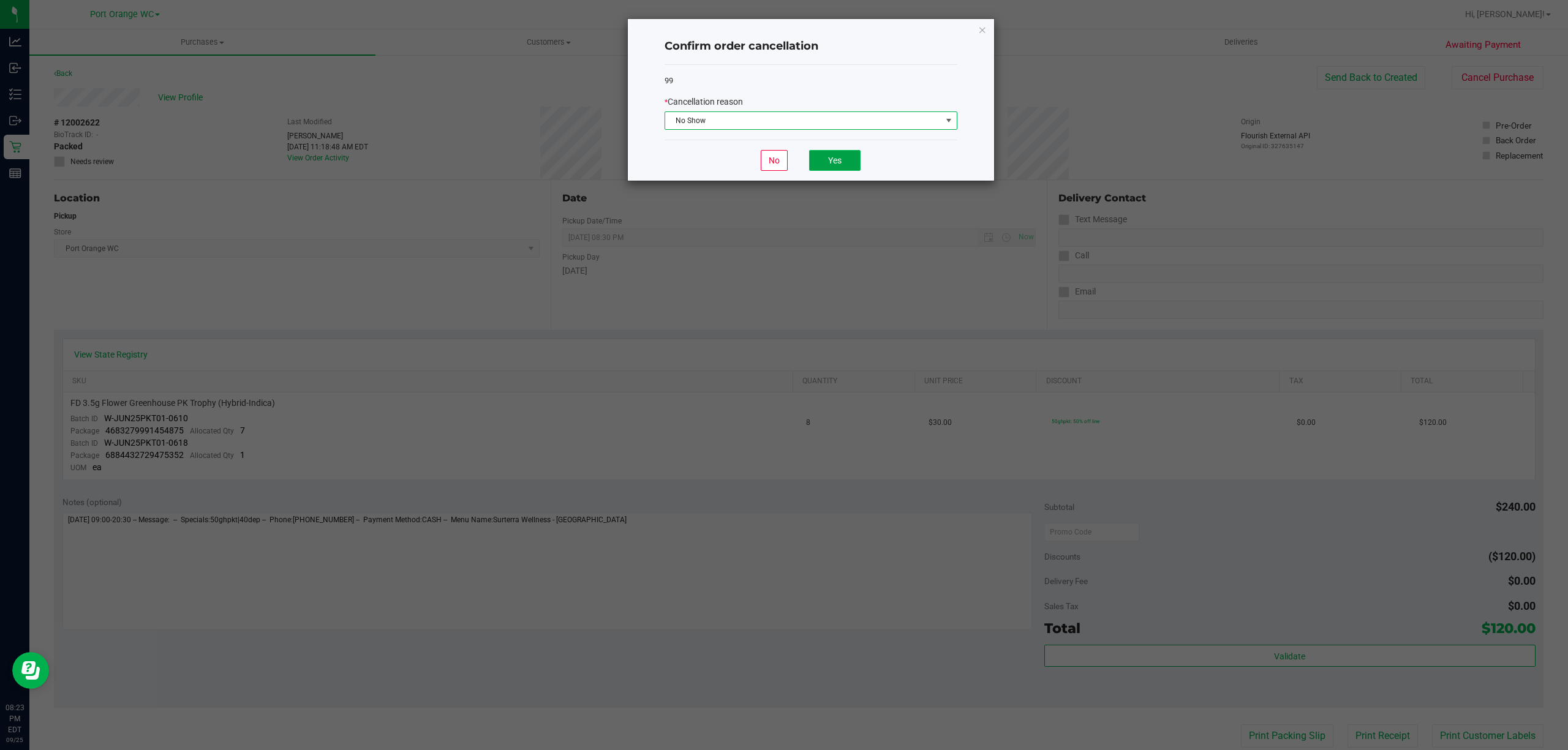
click at [780, 158] on button "Yes" at bounding box center [835, 160] width 51 height 21
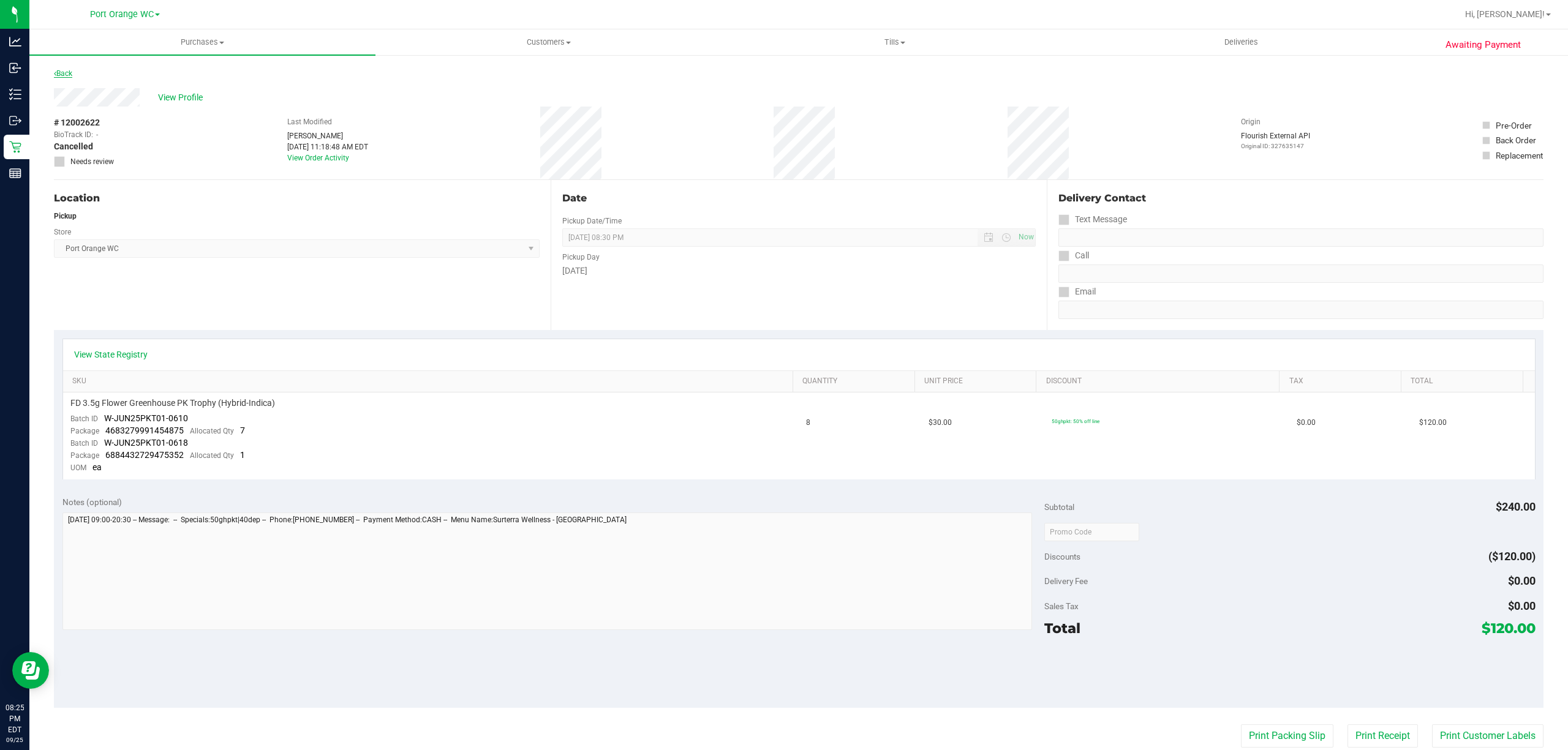
click at [70, 72] on link "Back" at bounding box center [63, 73] width 18 height 9
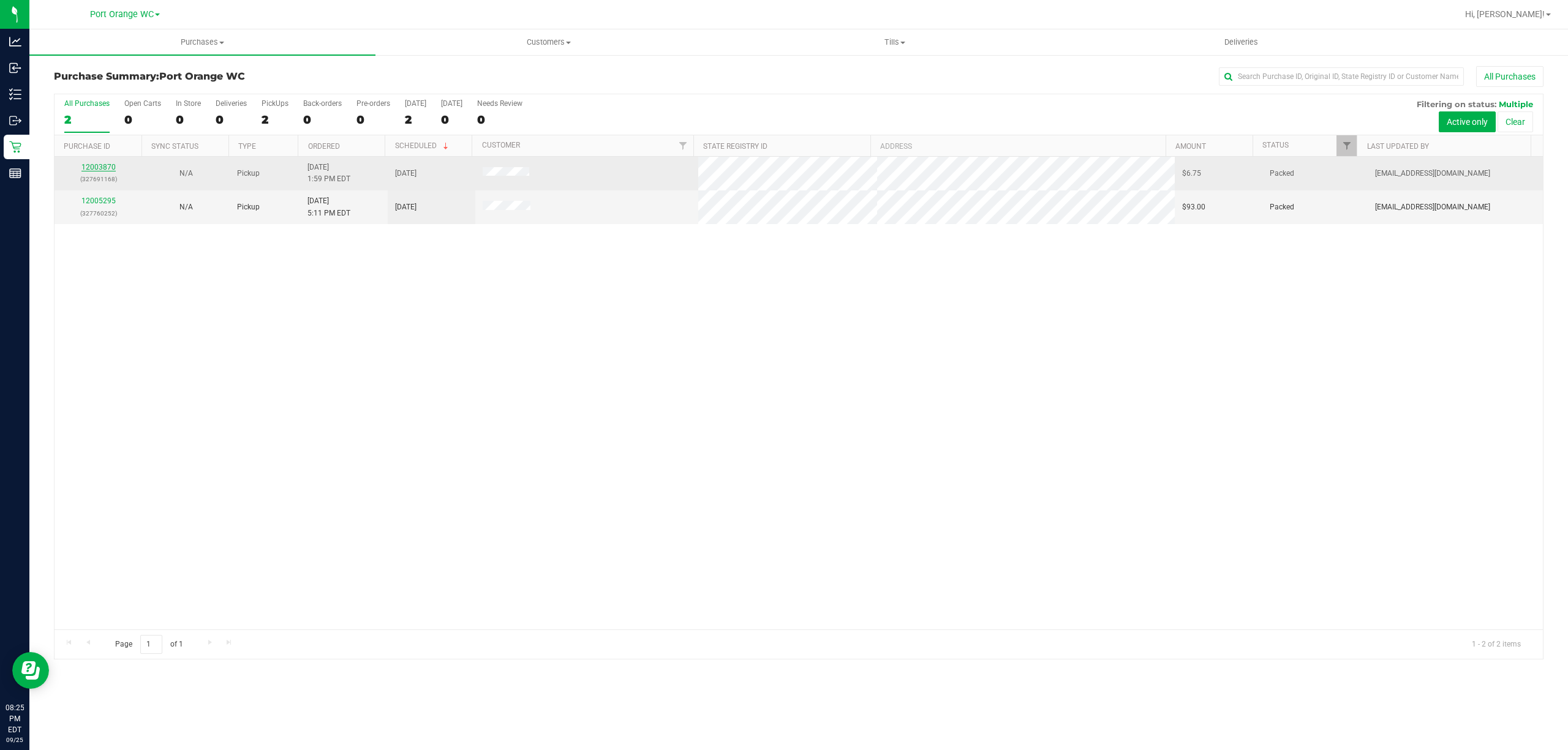
click at [97, 168] on link "12003870" at bounding box center [99, 167] width 34 height 9
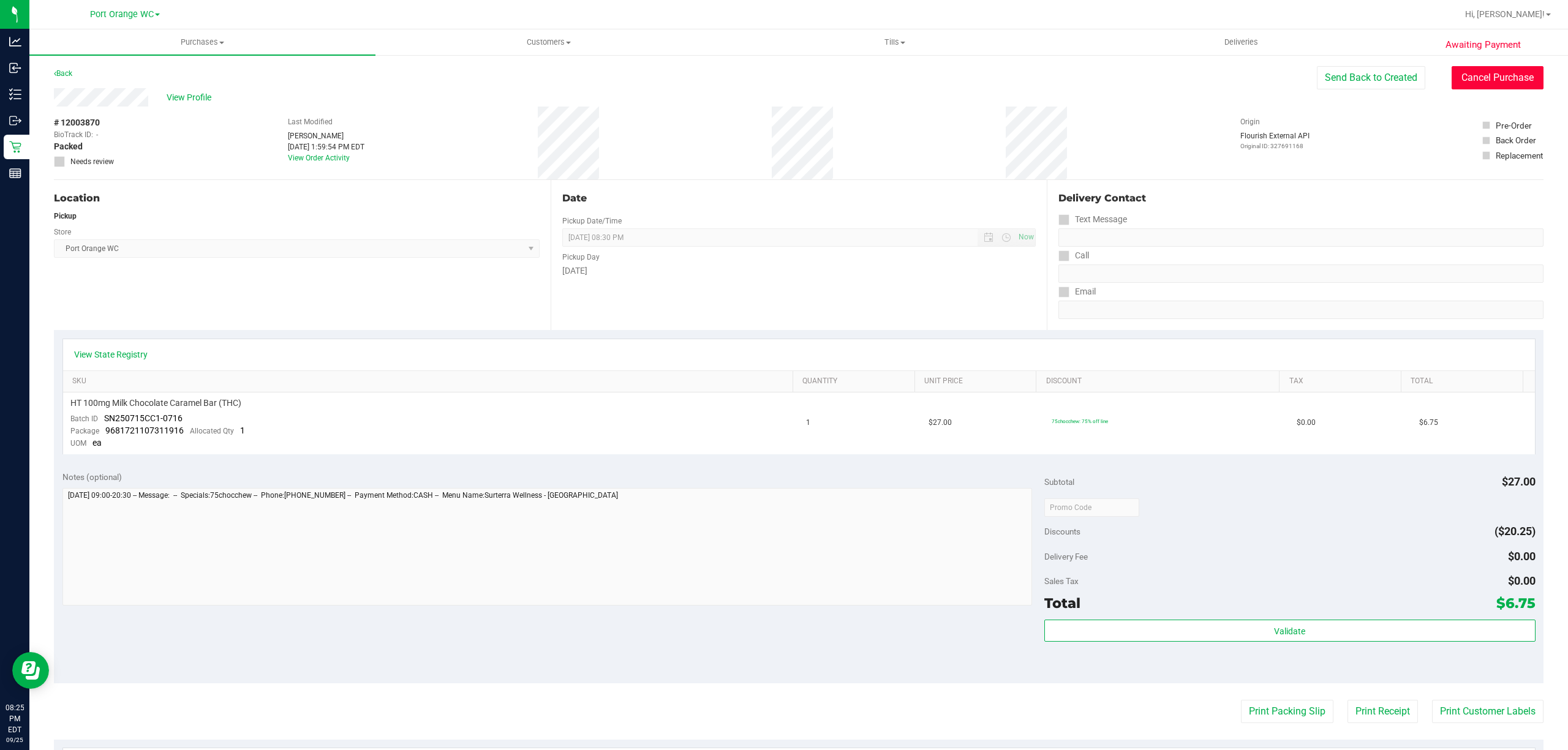
click at [780, 76] on button "Cancel Purchase" at bounding box center [1498, 77] width 92 height 23
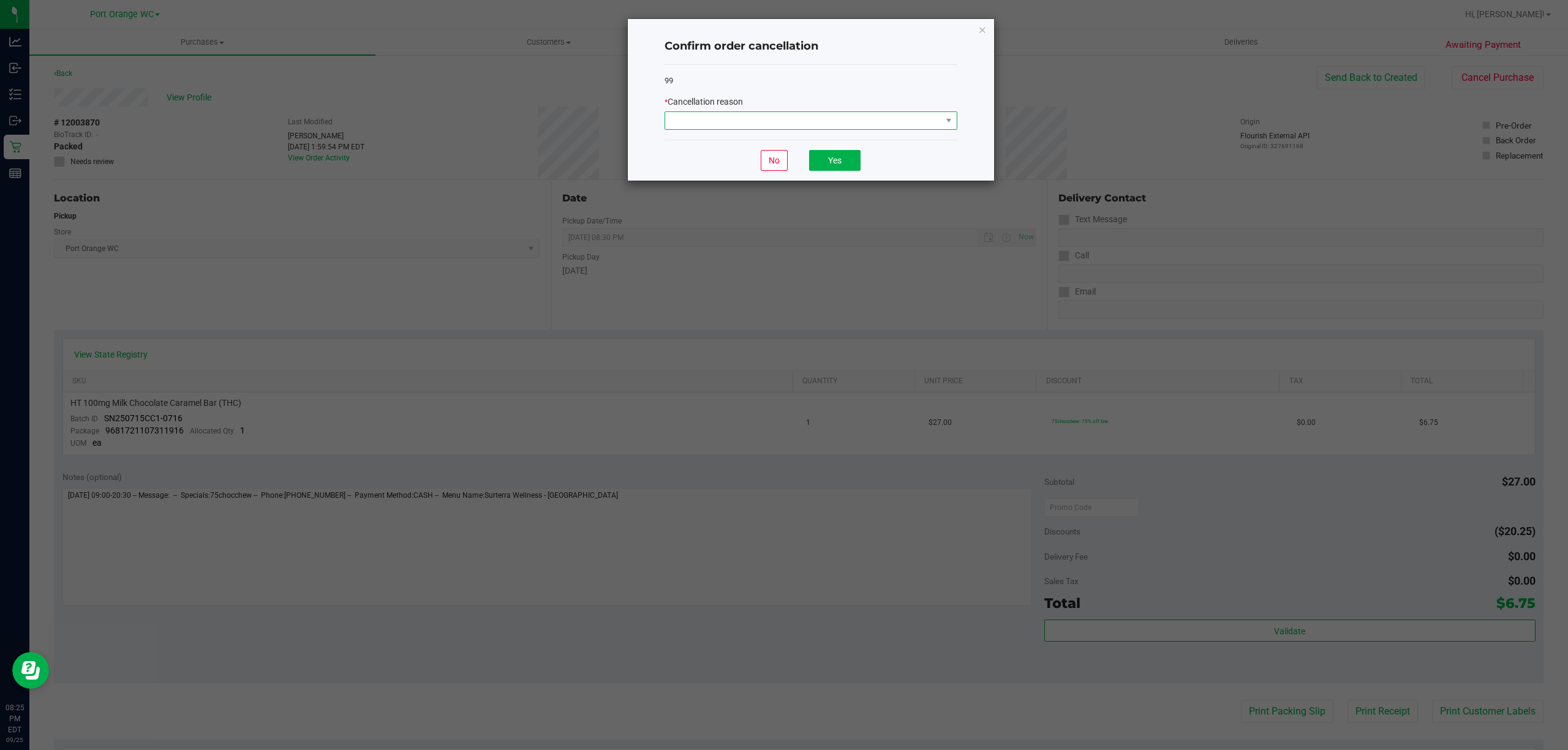
click at [738, 113] on span at bounding box center [803, 121] width 277 height 17
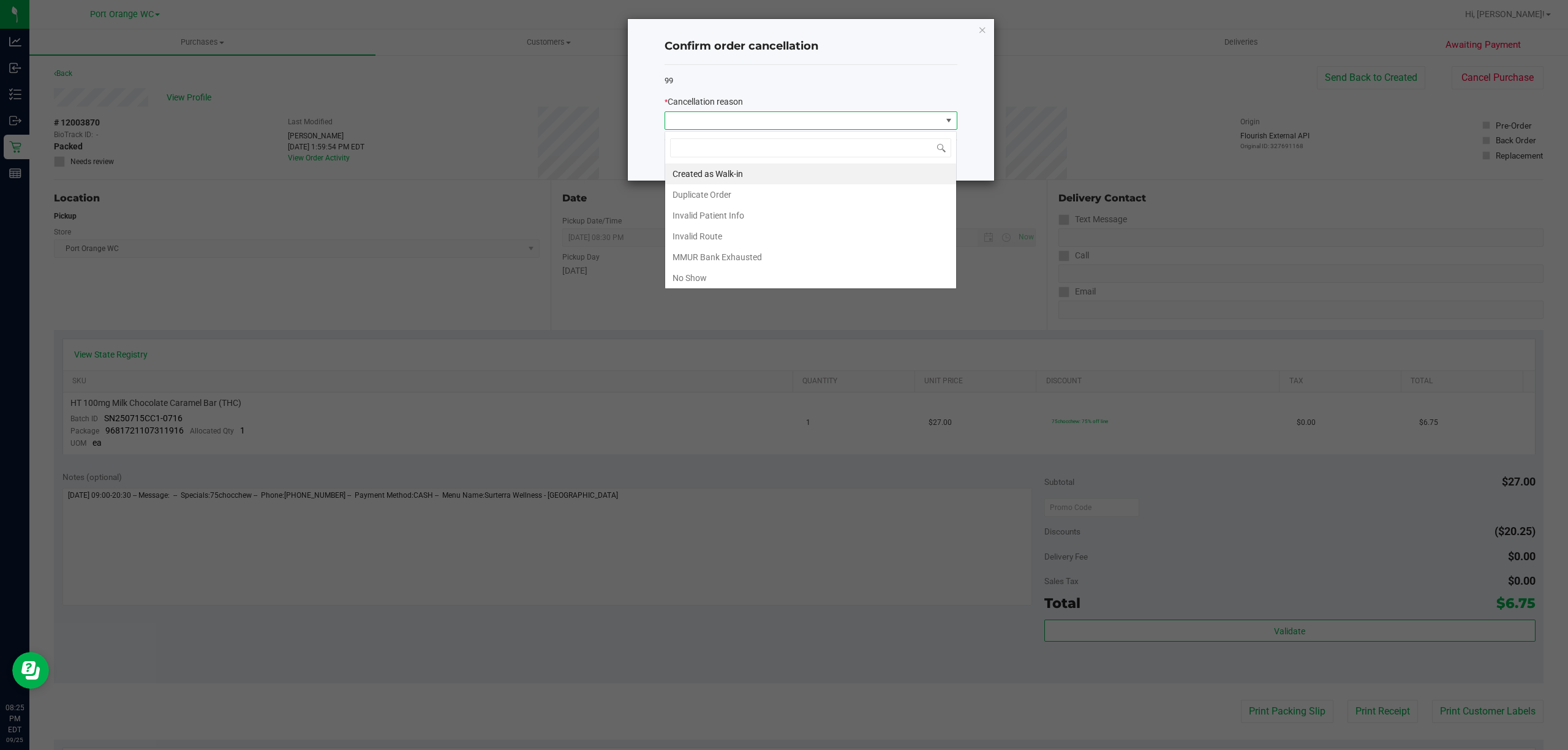
scroll to position [18, 292]
click at [689, 278] on li "No Show" at bounding box center [811, 278] width 291 height 21
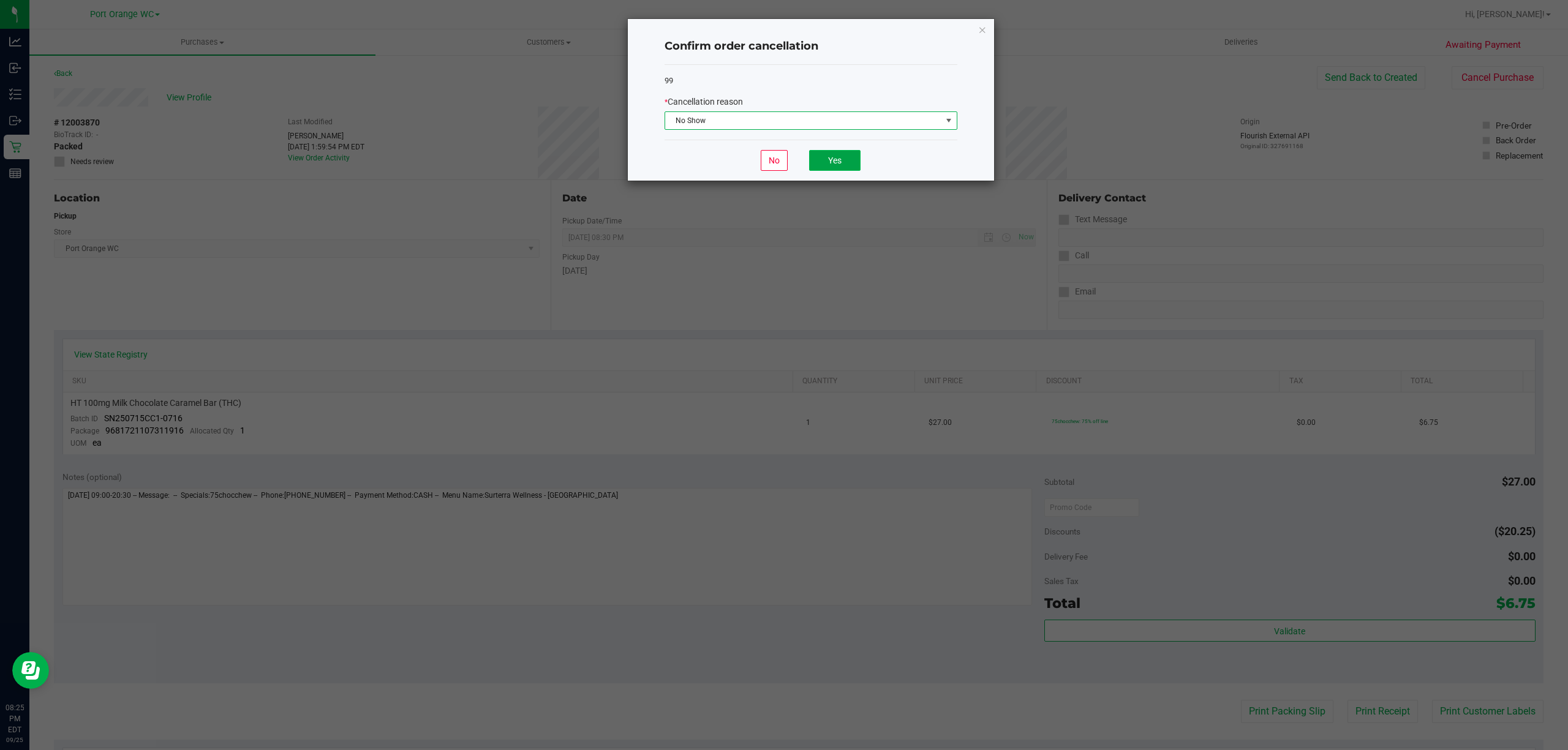
click at [780, 165] on button "Yes" at bounding box center [835, 160] width 51 height 21
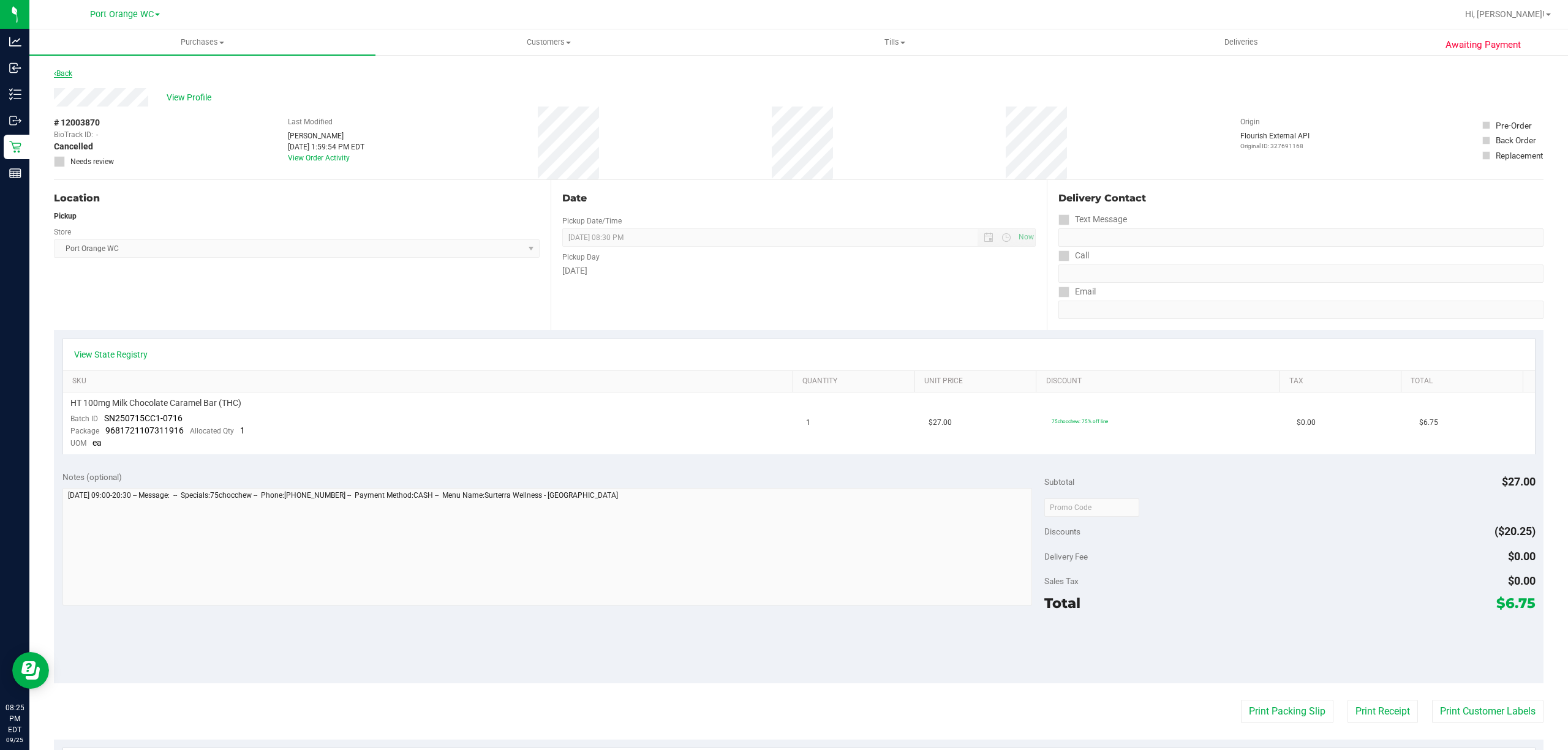
click at [68, 74] on link "Back" at bounding box center [63, 73] width 18 height 9
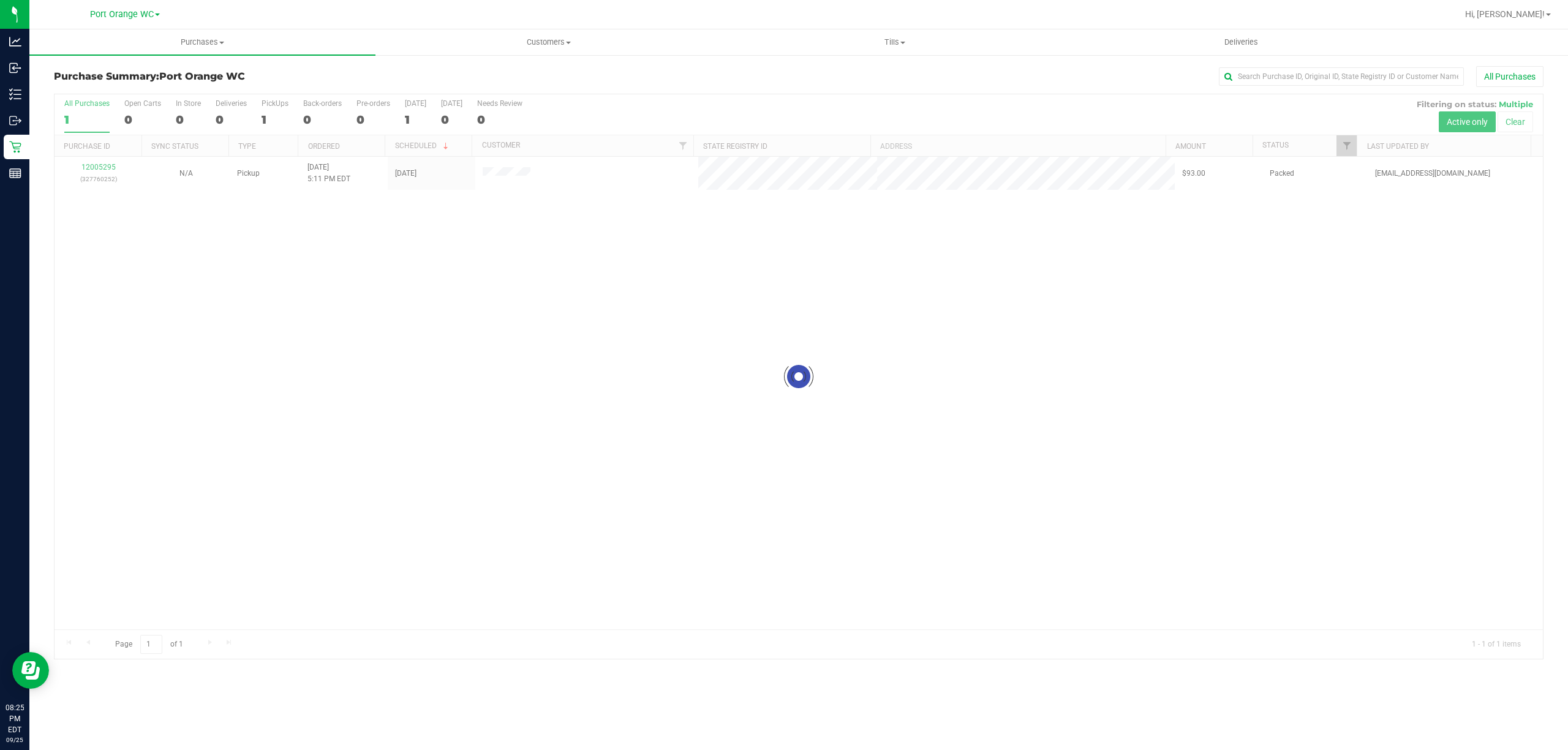
click at [101, 179] on div at bounding box center [799, 377] width 1489 height 565
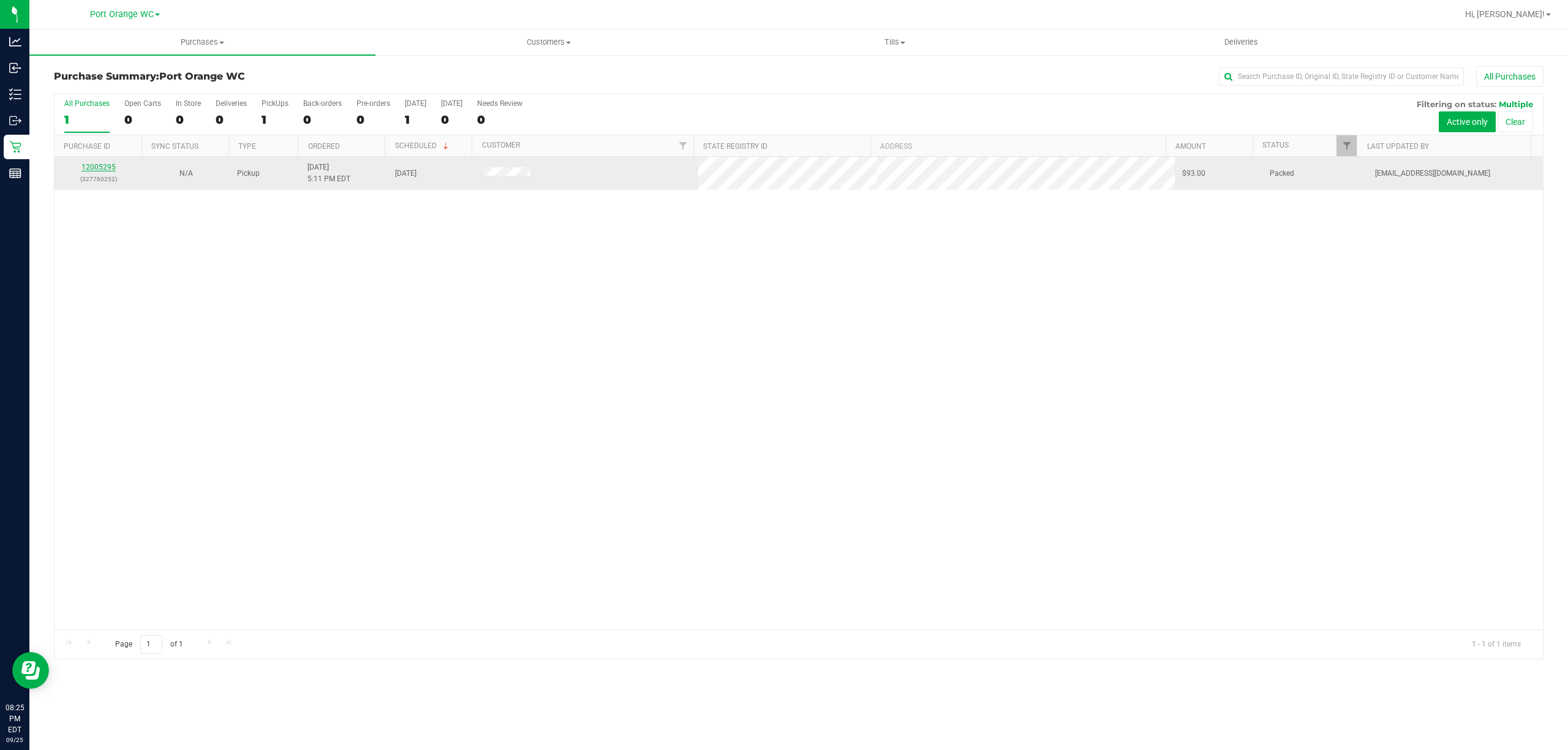
click at [88, 169] on link "12005295" at bounding box center [99, 167] width 34 height 9
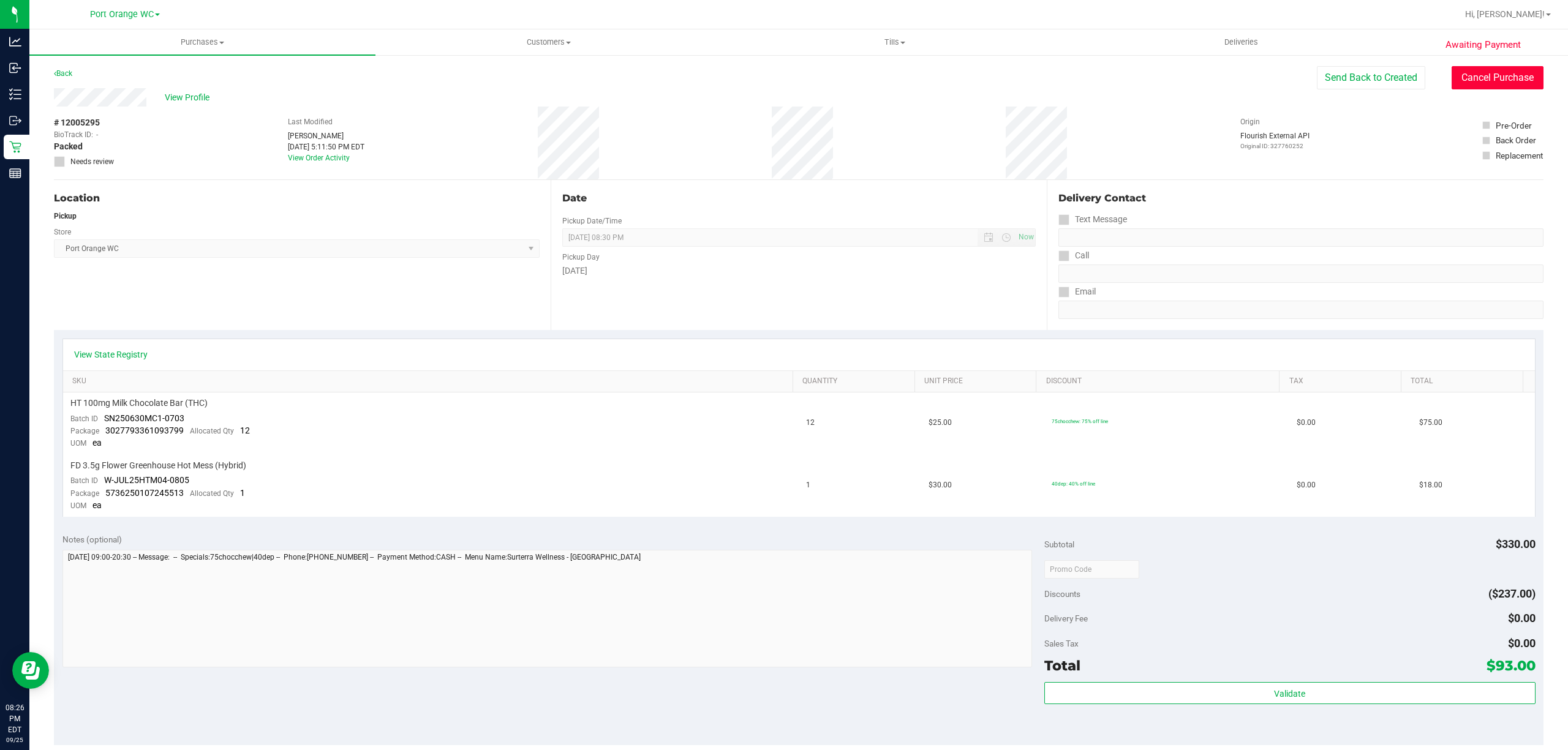
click at [780, 86] on button "Cancel Purchase" at bounding box center [1498, 77] width 92 height 23
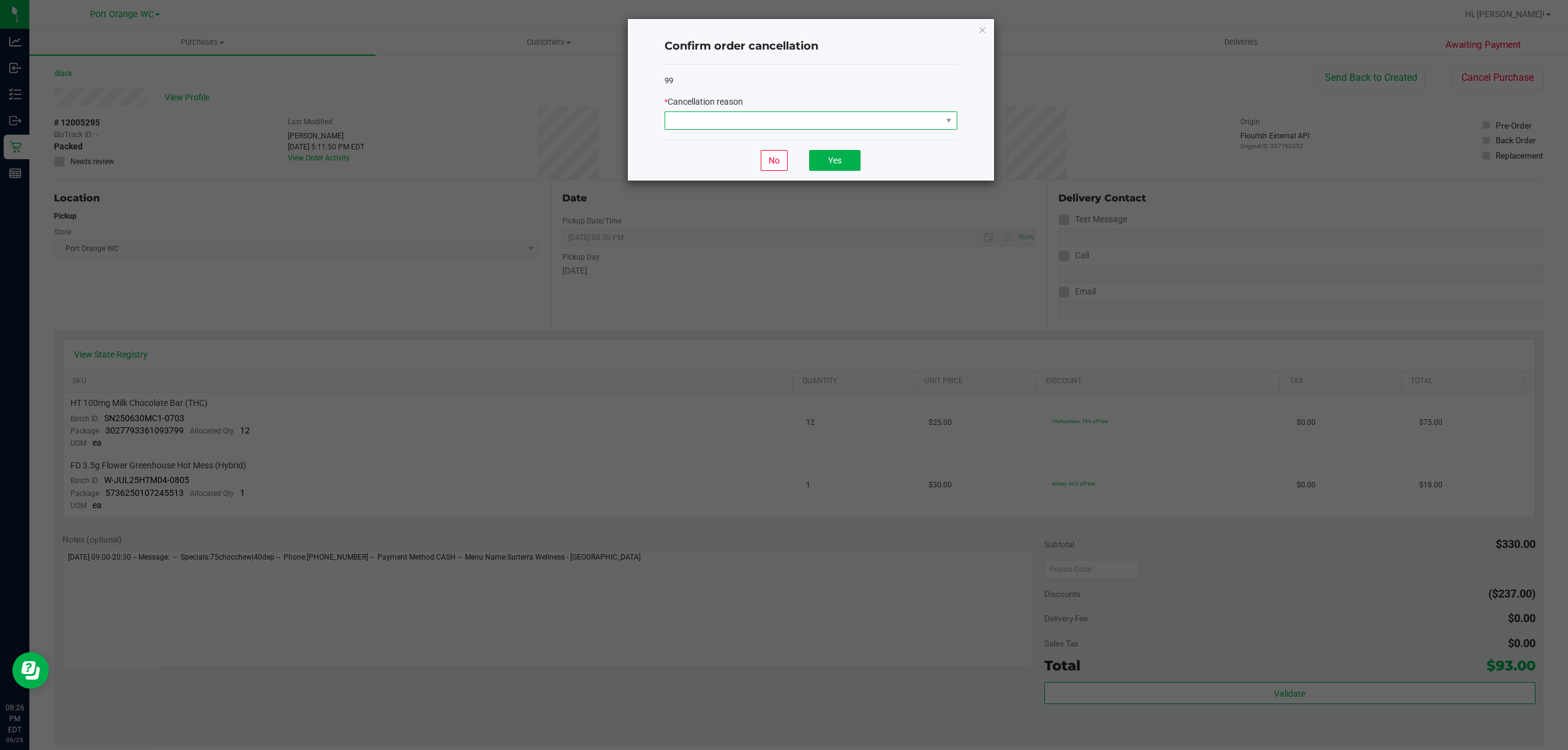
click at [755, 116] on span at bounding box center [803, 121] width 277 height 17
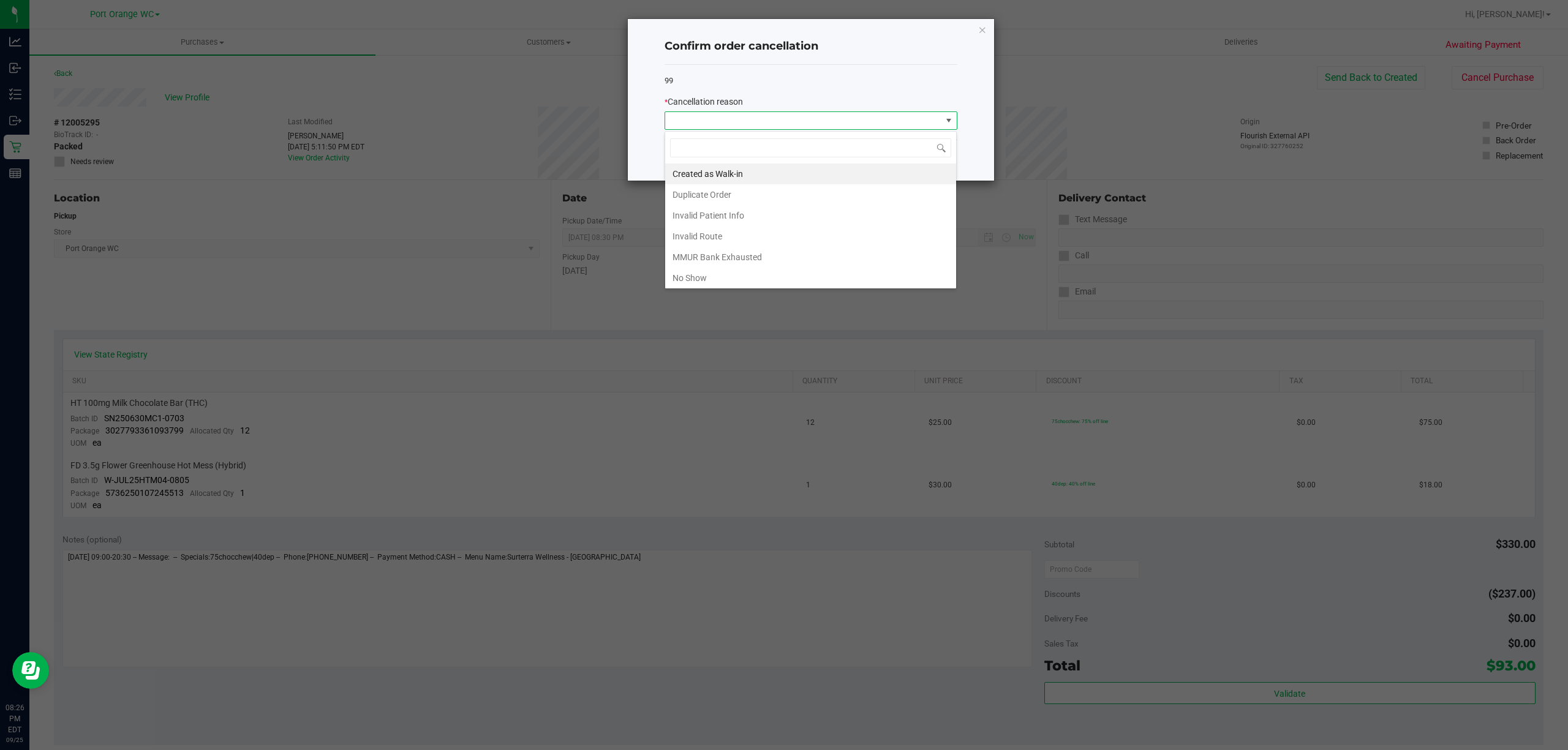
scroll to position [18, 292]
click at [701, 282] on li "No Show" at bounding box center [811, 278] width 291 height 21
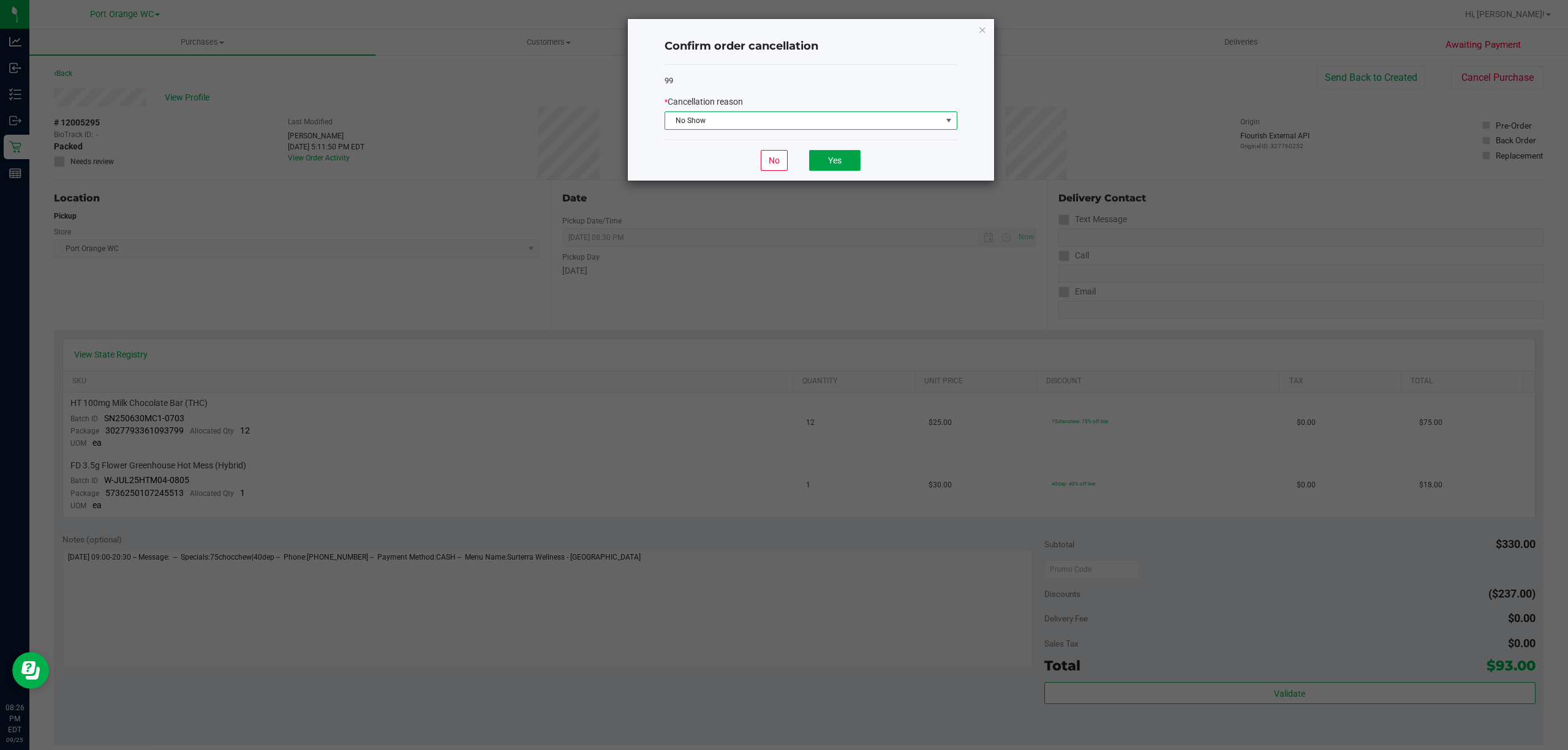
click at [780, 164] on button "Yes" at bounding box center [835, 160] width 51 height 21
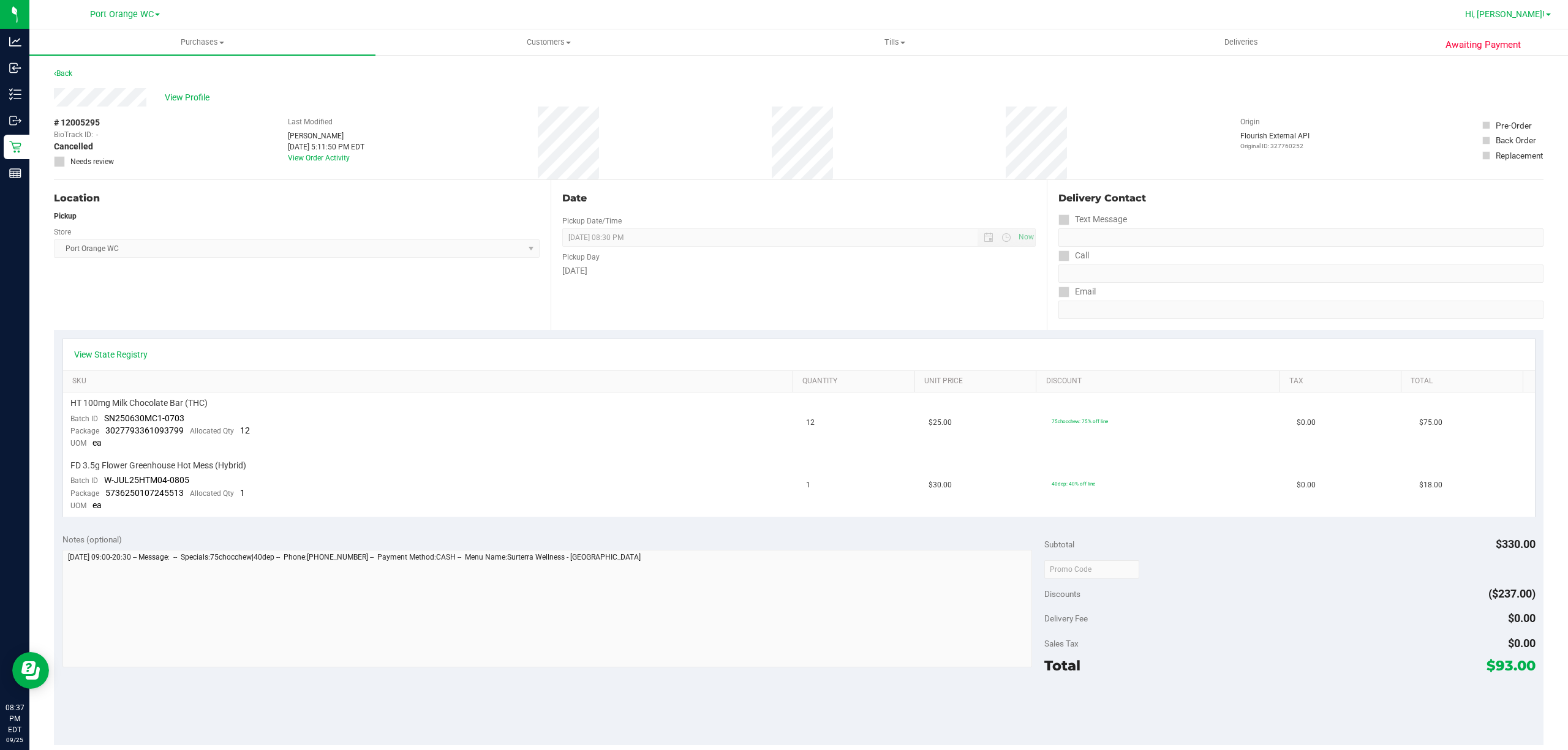
click at [780, 20] on link "Hi, [PERSON_NAME]!" at bounding box center [1508, 14] width 95 height 13
click at [780, 121] on ul "Print Settings Support Your Profile Sign Out" at bounding box center [1513, 75] width 98 height 100
